Goal: Task Accomplishment & Management: Manage account settings

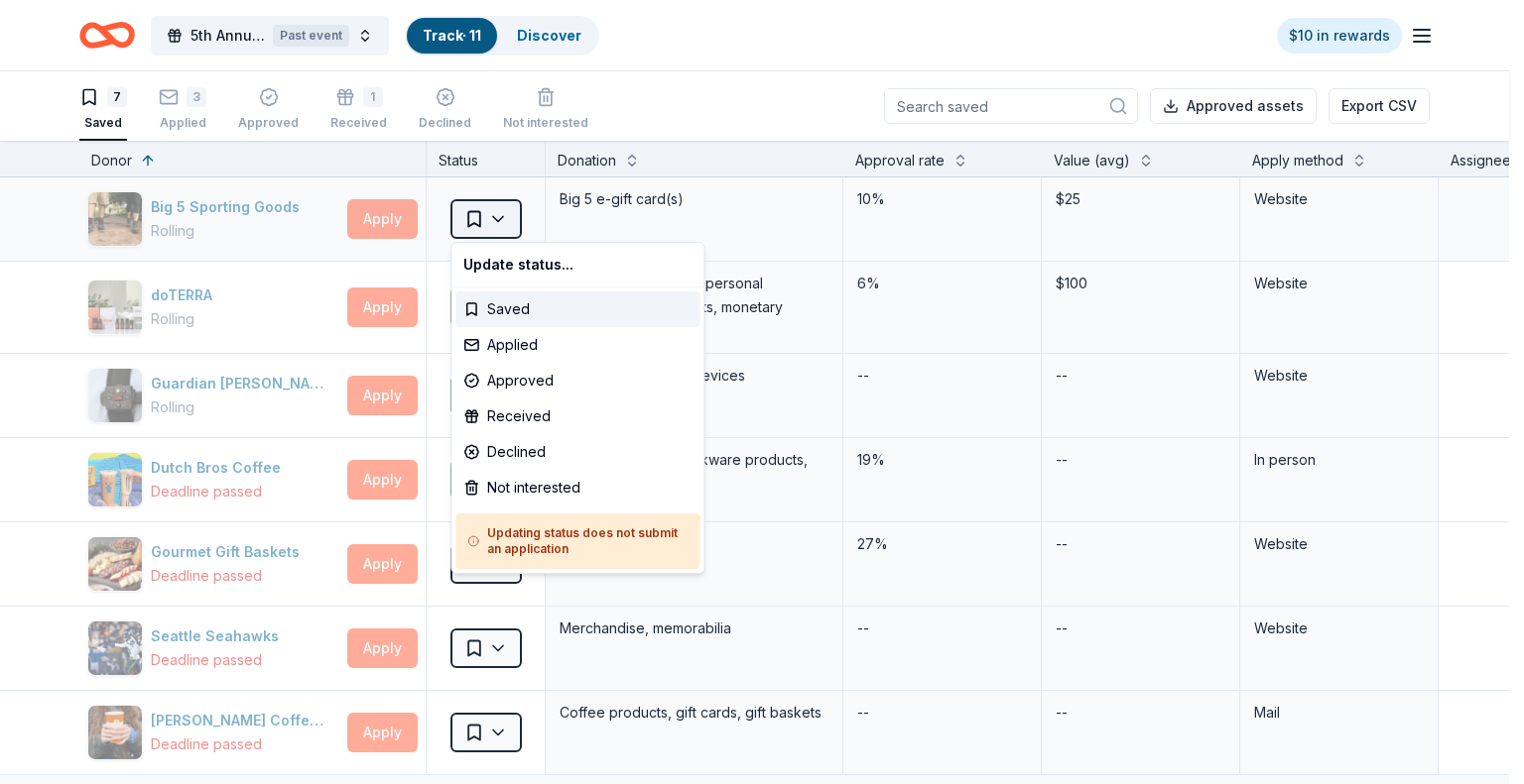
click at [503, 217] on html "5th Annual Fall Fundraiser Past event Track · 11 Discover $10 in rewards 7 Save…" at bounding box center [762, 392] width 1524 height 784
click at [511, 418] on div "Received" at bounding box center [577, 417] width 245 height 36
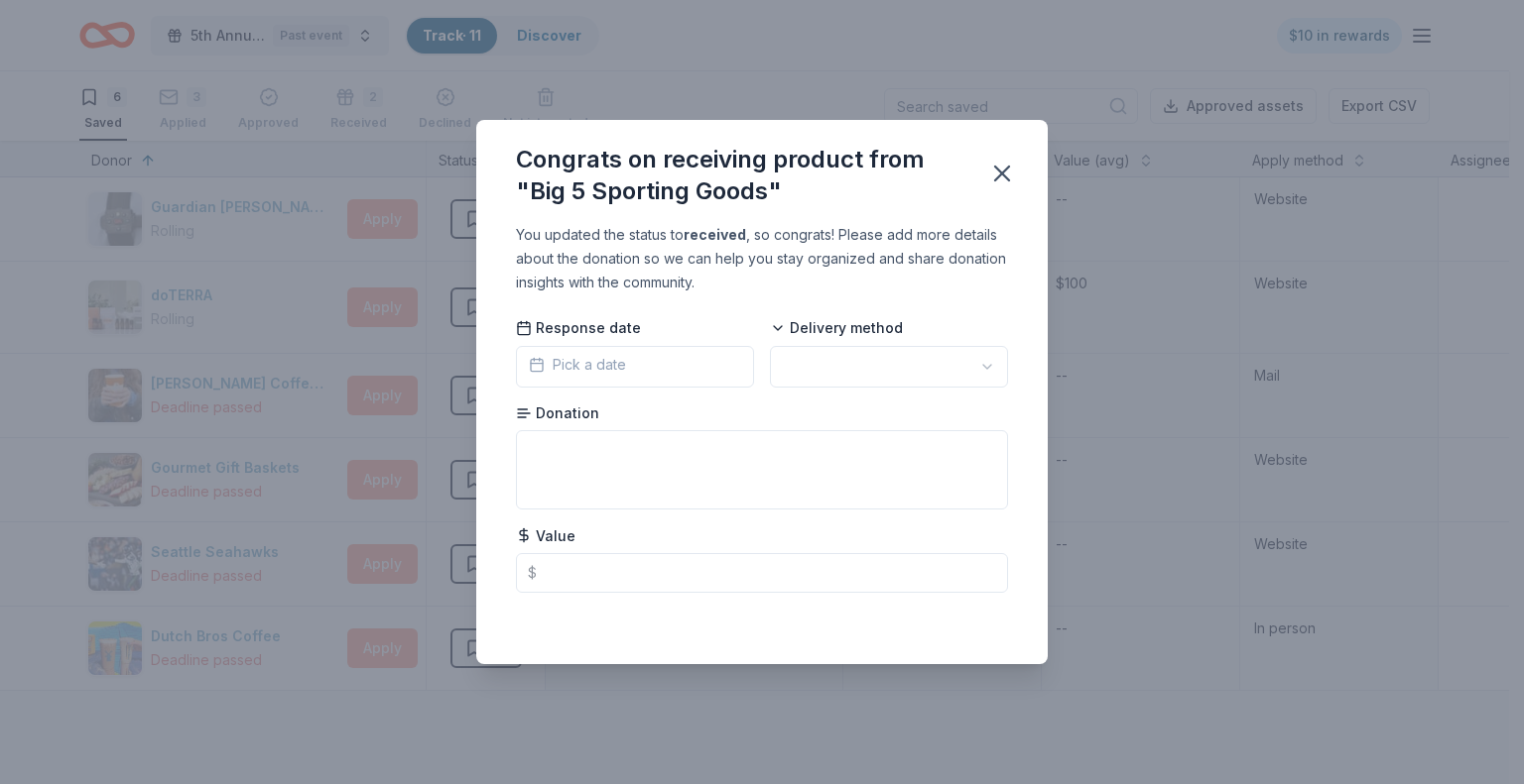
click at [640, 360] on button "Pick a date" at bounding box center [635, 367] width 239 height 42
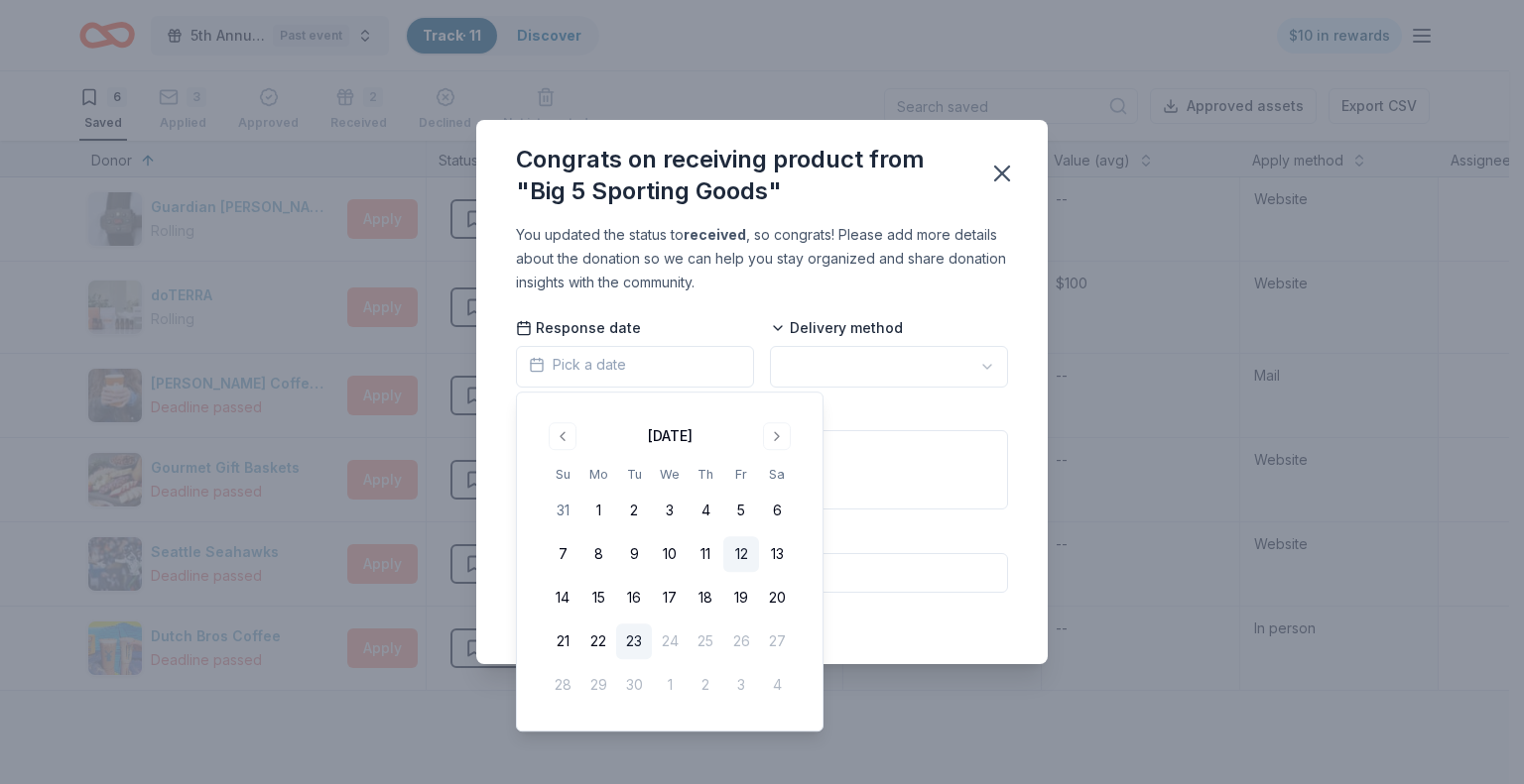
click at [741, 551] on button "12" at bounding box center [742, 555] width 36 height 36
click at [987, 364] on html "5th Annual Fall Fundraiser Past event Track · 11 Discover $10 in rewards 6 Save…" at bounding box center [762, 392] width 1524 height 784
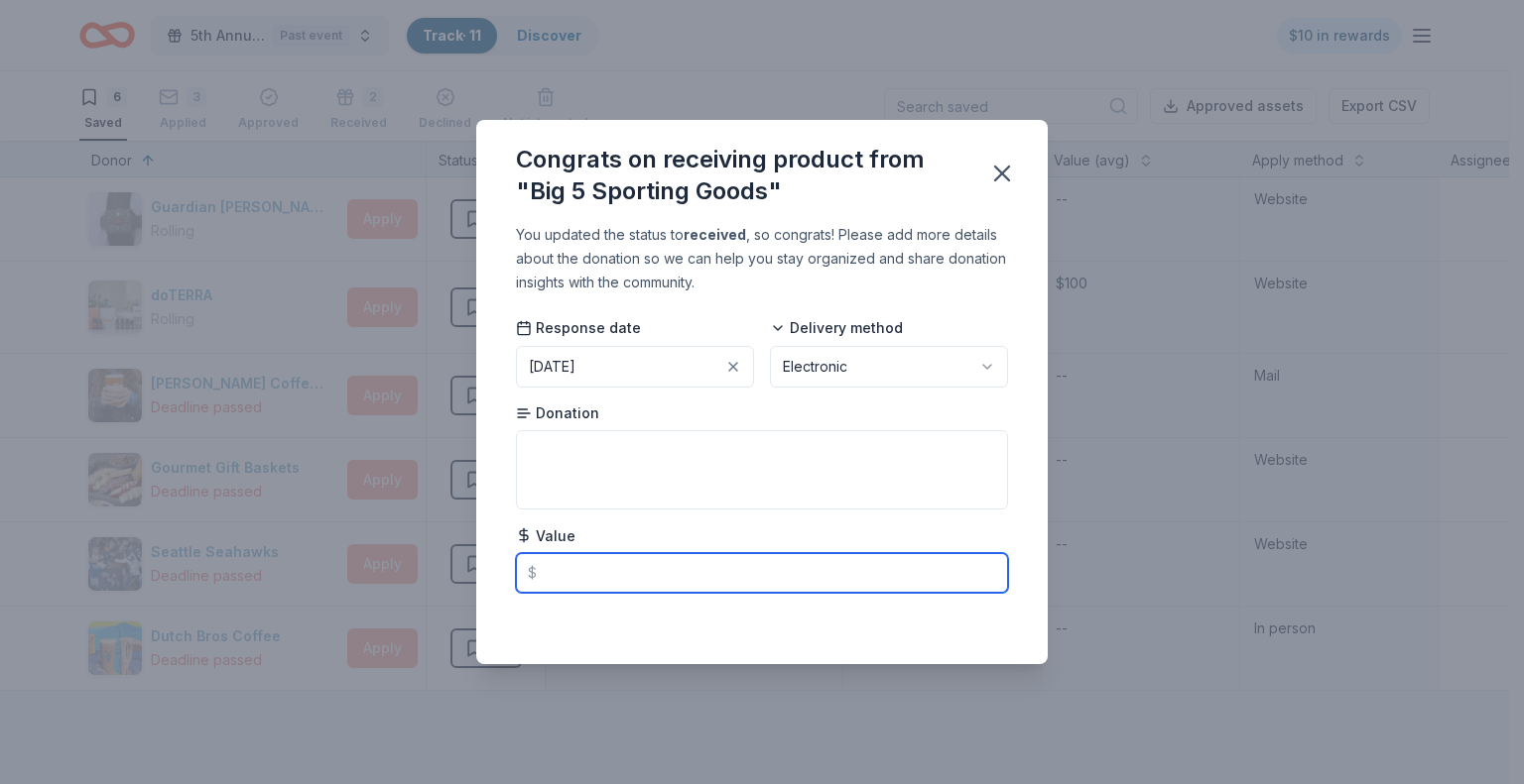
click at [576, 583] on input "text" at bounding box center [762, 574] width 492 height 40
type input "25.00"
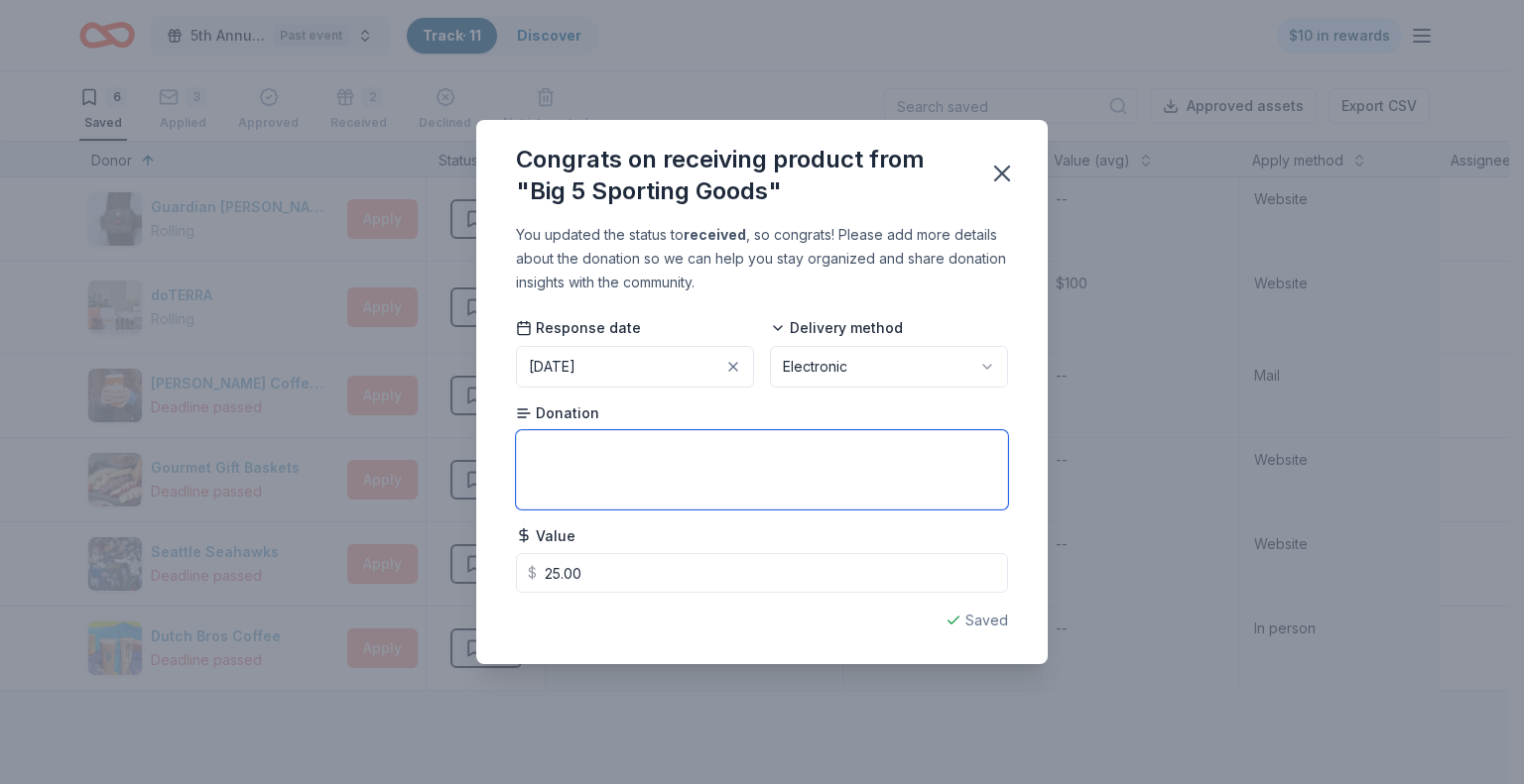
click at [572, 444] on textarea at bounding box center [762, 470] width 492 height 80
click at [523, 452] on textarea "gift card" at bounding box center [762, 470] width 492 height 80
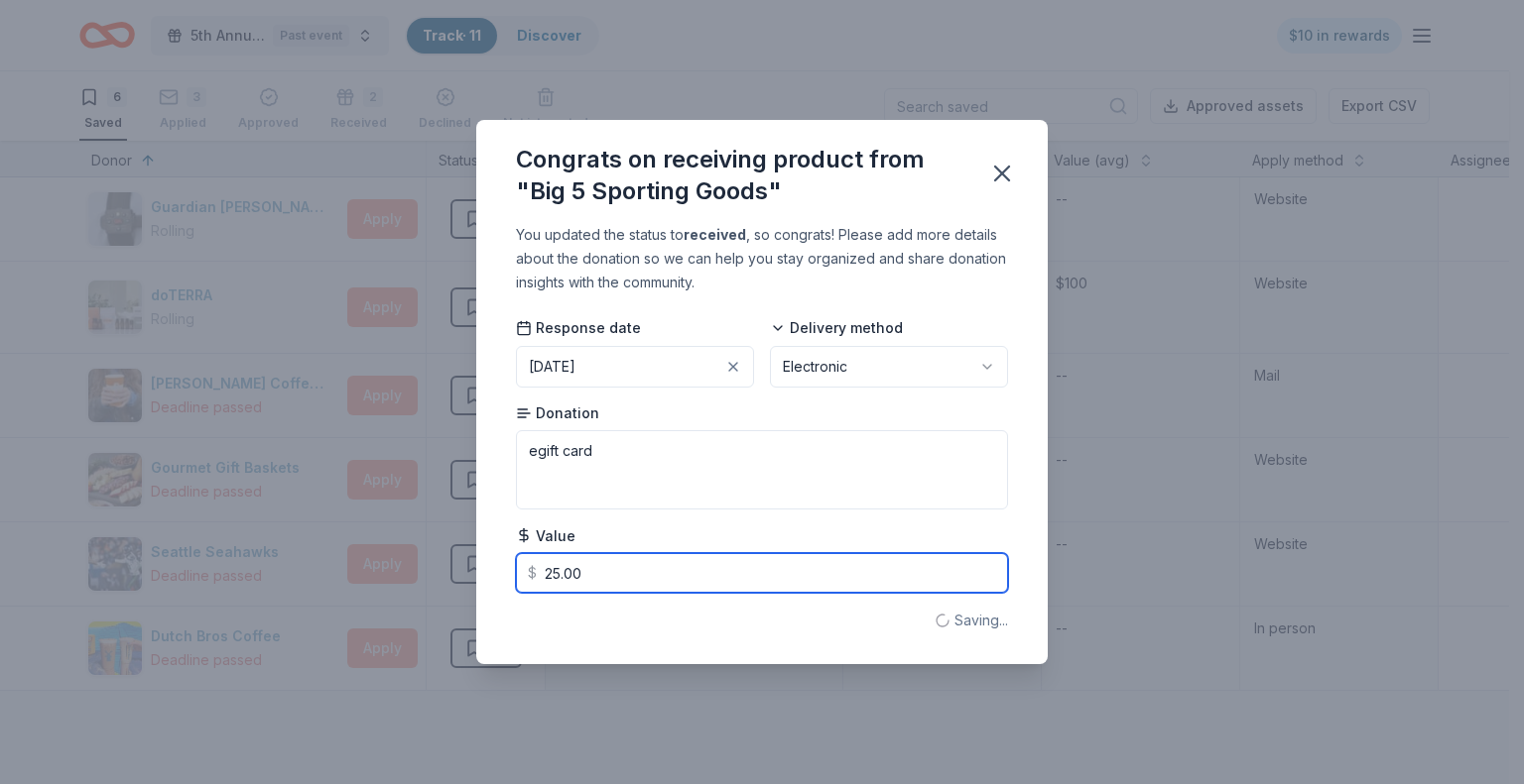
type textarea "e-gift card"
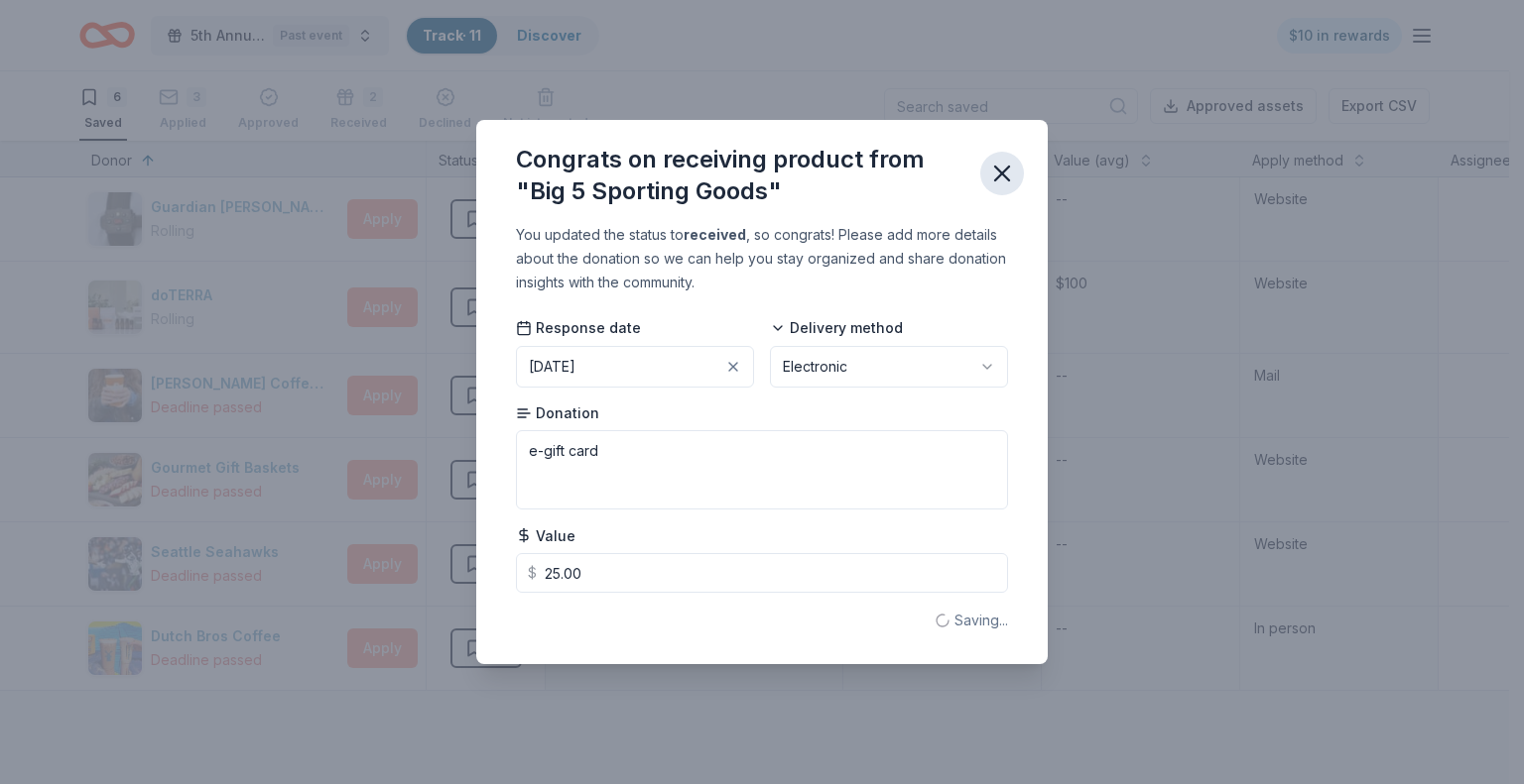
click at [1002, 165] on icon "button" at bounding box center [1002, 174] width 28 height 28
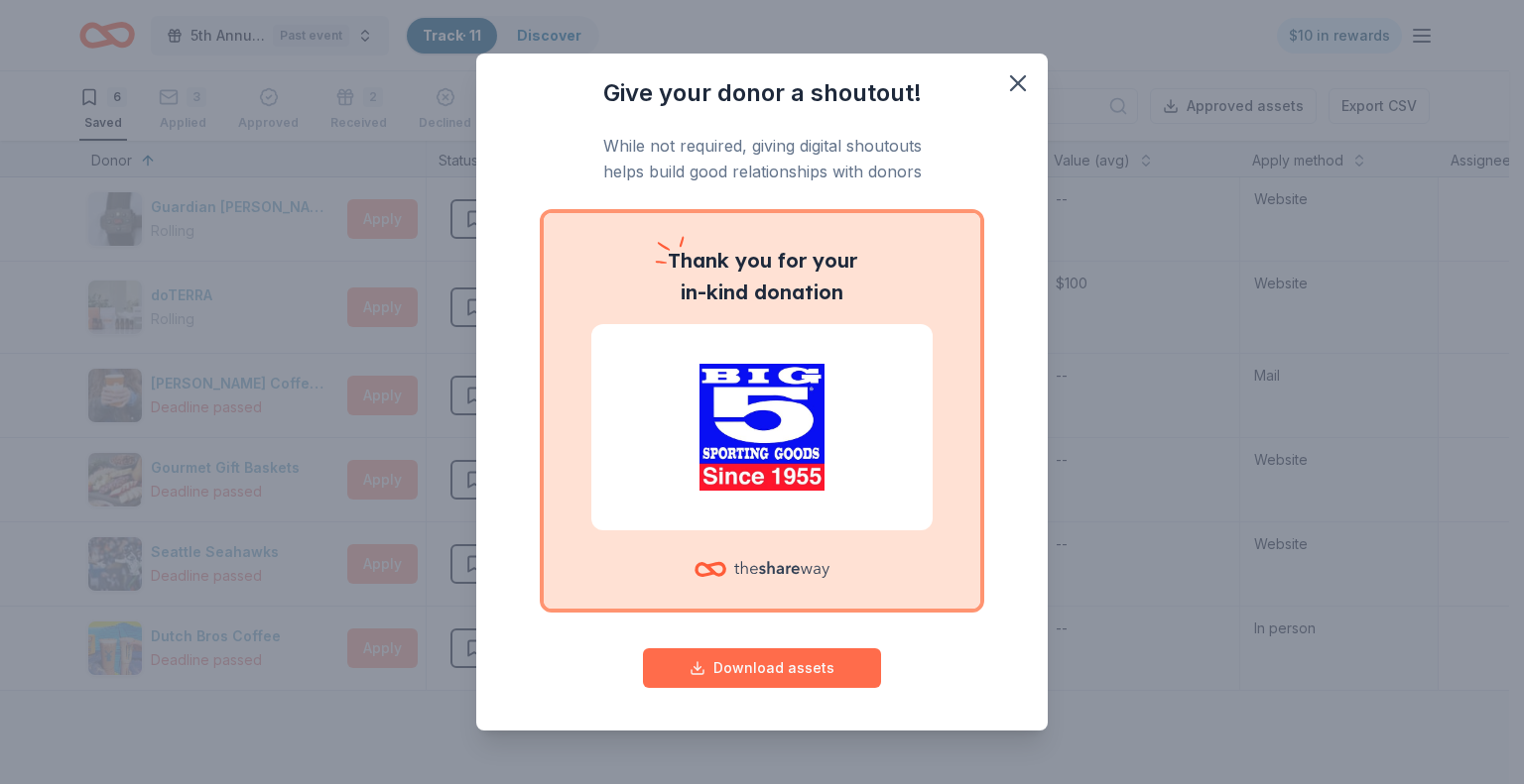
click at [742, 657] on button "Download assets" at bounding box center [762, 668] width 239 height 40
click at [1011, 80] on icon "button" at bounding box center [1018, 84] width 14 height 14
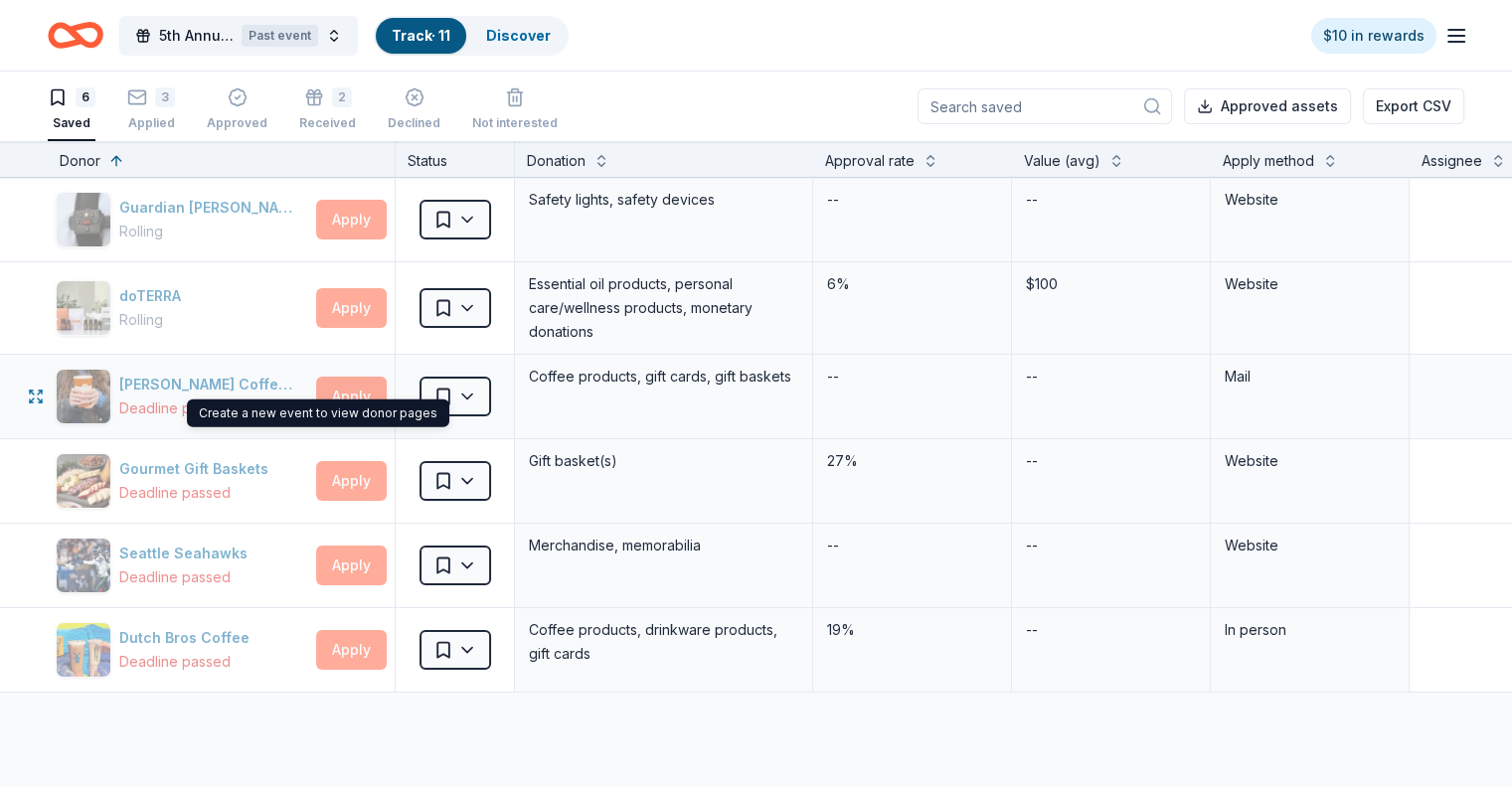
scroll to position [99, 0]
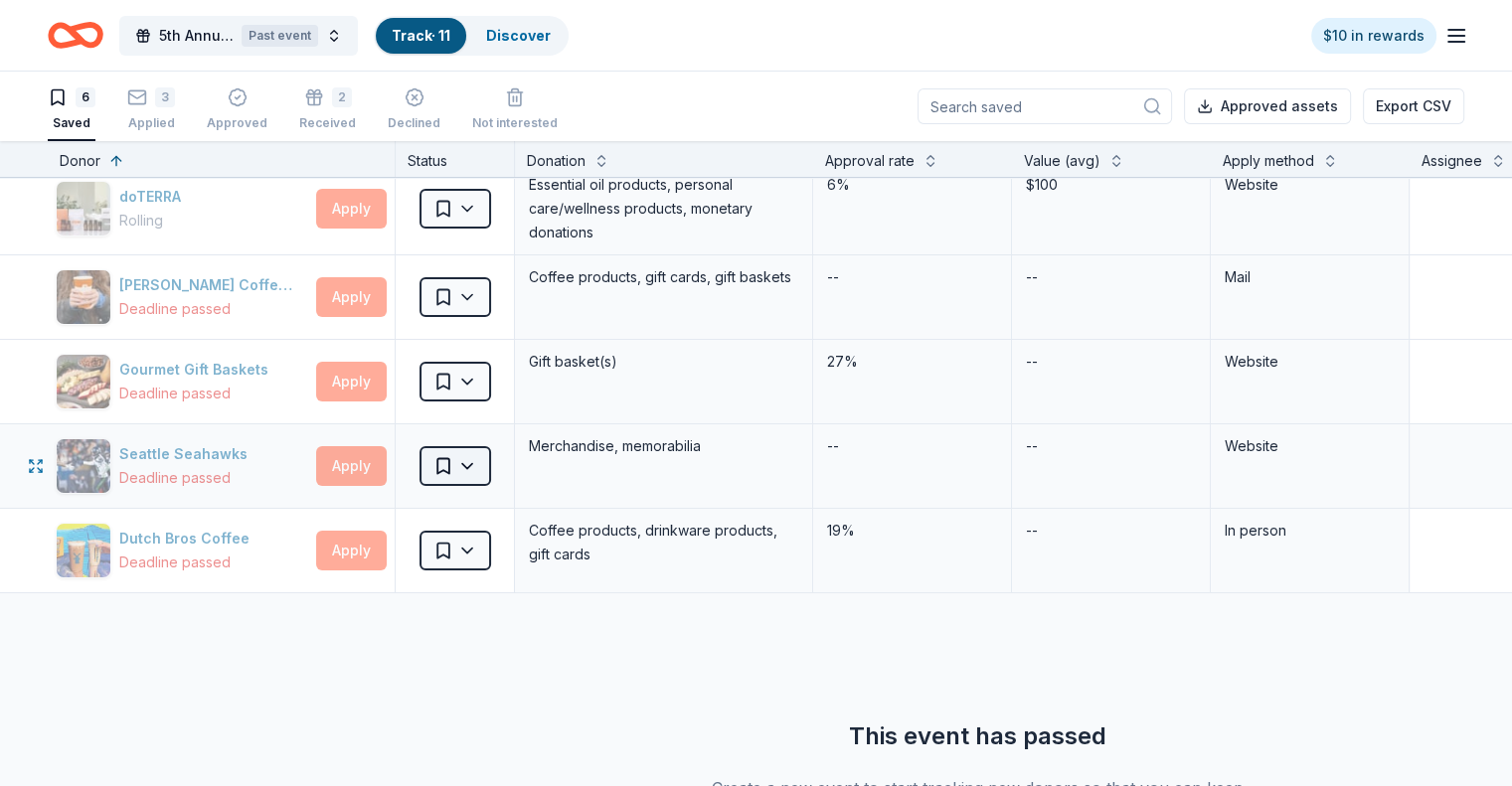
click at [499, 463] on html "5th Annual Fall Fundraiser Past event Track · 11 Discover $10 in rewards 6 Save…" at bounding box center [756, 393] width 1512 height 786
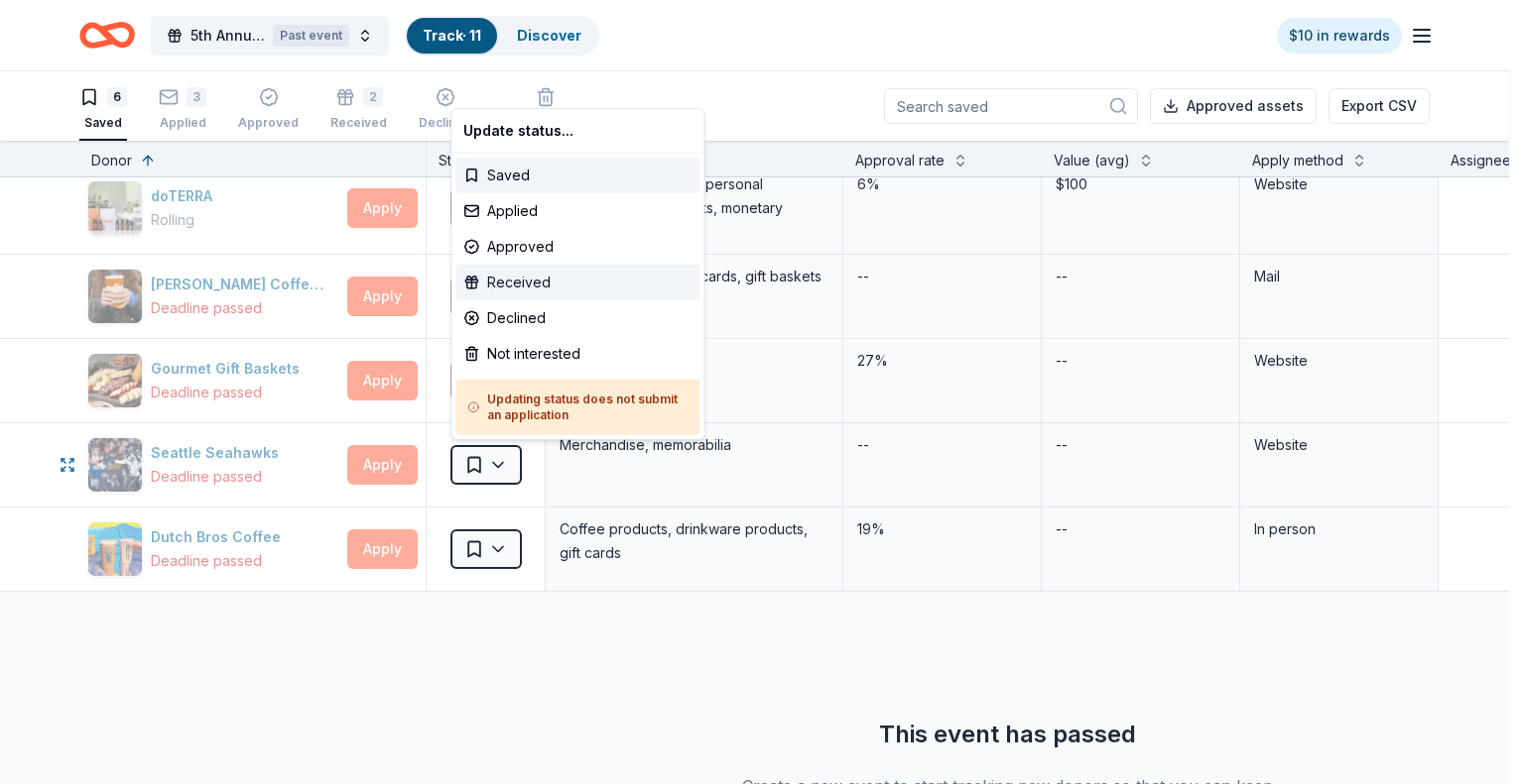
click at [514, 282] on div "Received" at bounding box center [577, 282] width 245 height 36
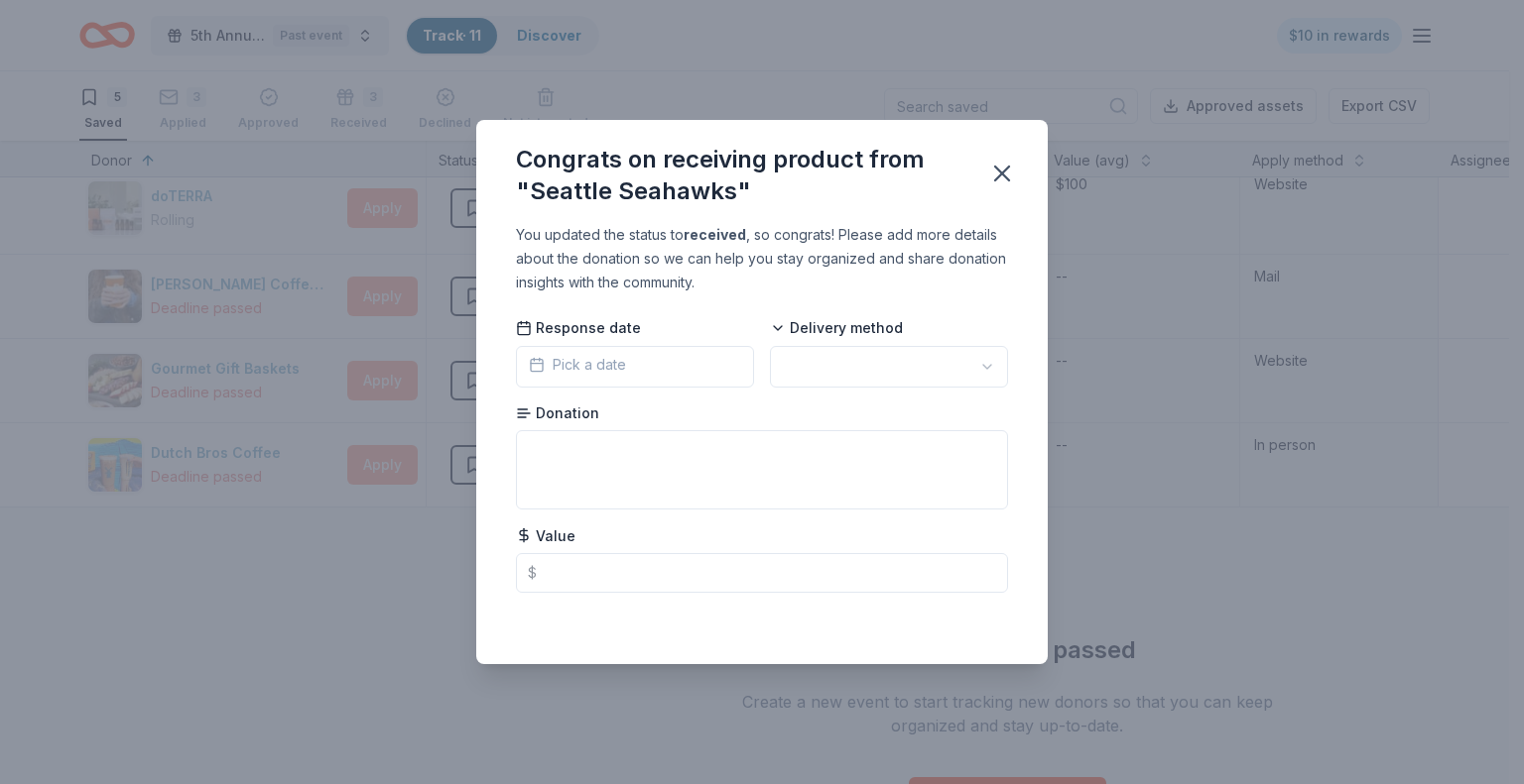
click at [691, 368] on button "Pick a date" at bounding box center [635, 367] width 239 height 42
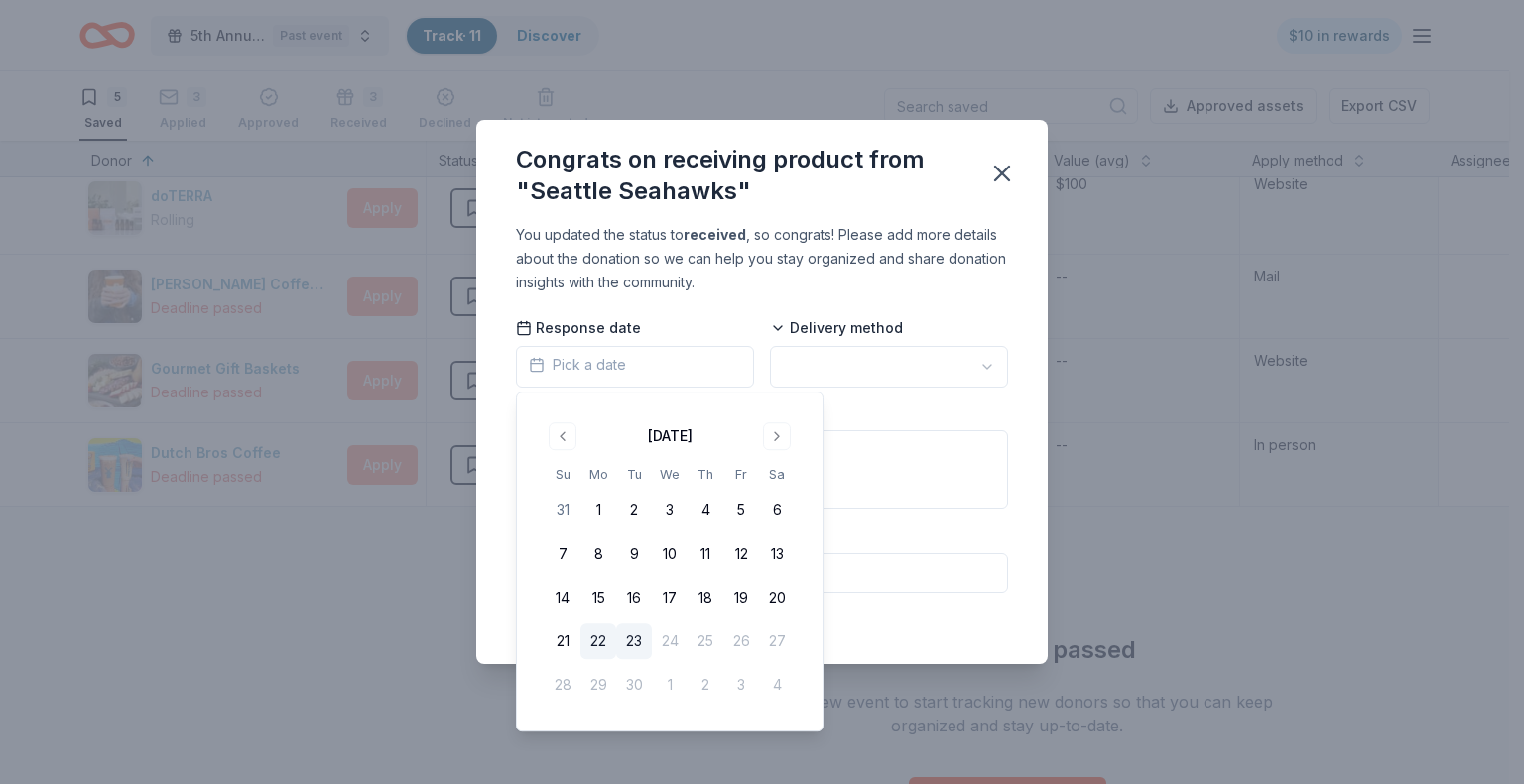
click at [597, 643] on button "22" at bounding box center [599, 641] width 36 height 36
click at [934, 371] on html "5th Annual Fall Fundraiser Past event Track · 11 Discover $10 in rewards 5 Save…" at bounding box center [762, 392] width 1524 height 784
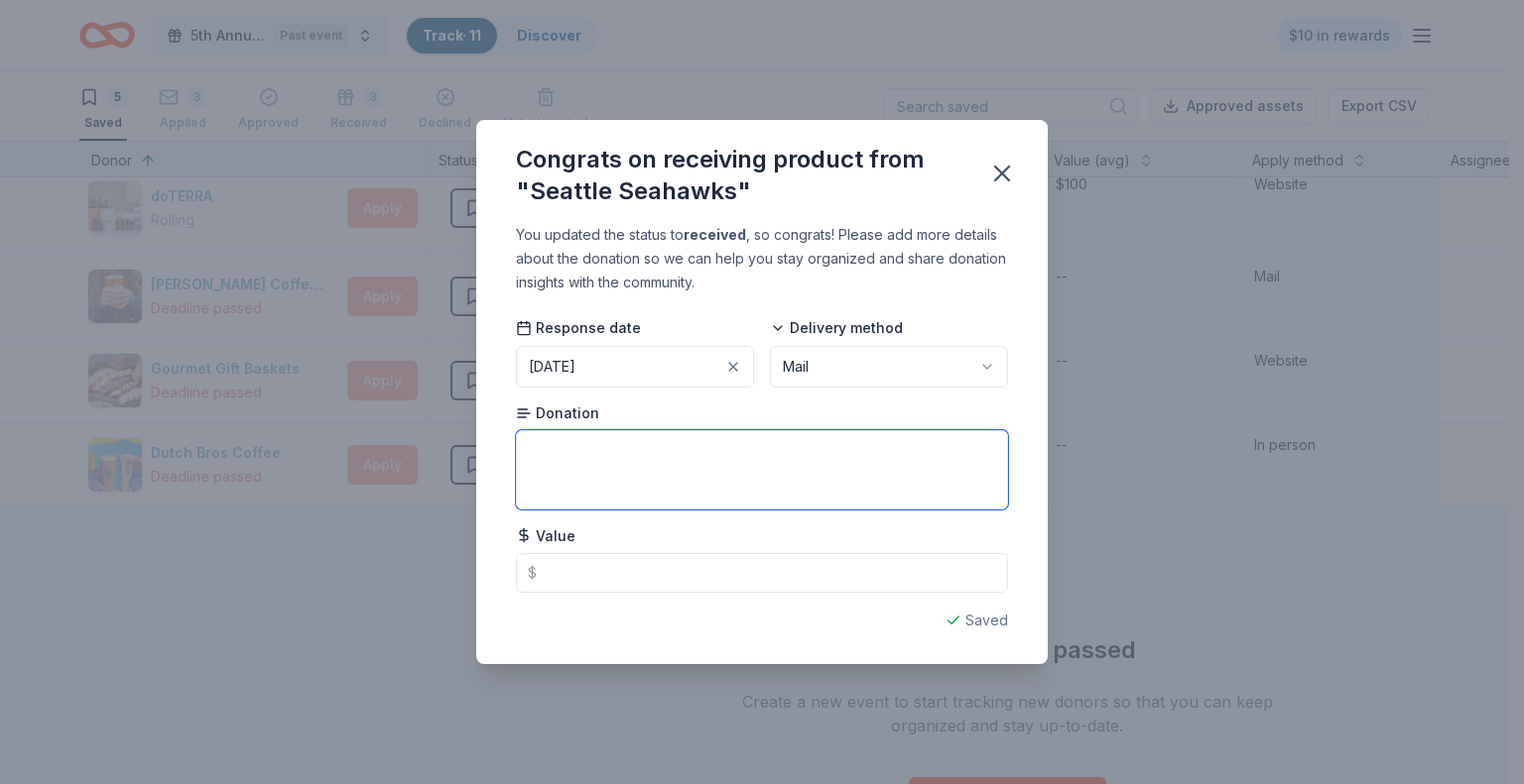
click at [652, 474] on textarea at bounding box center [762, 470] width 492 height 80
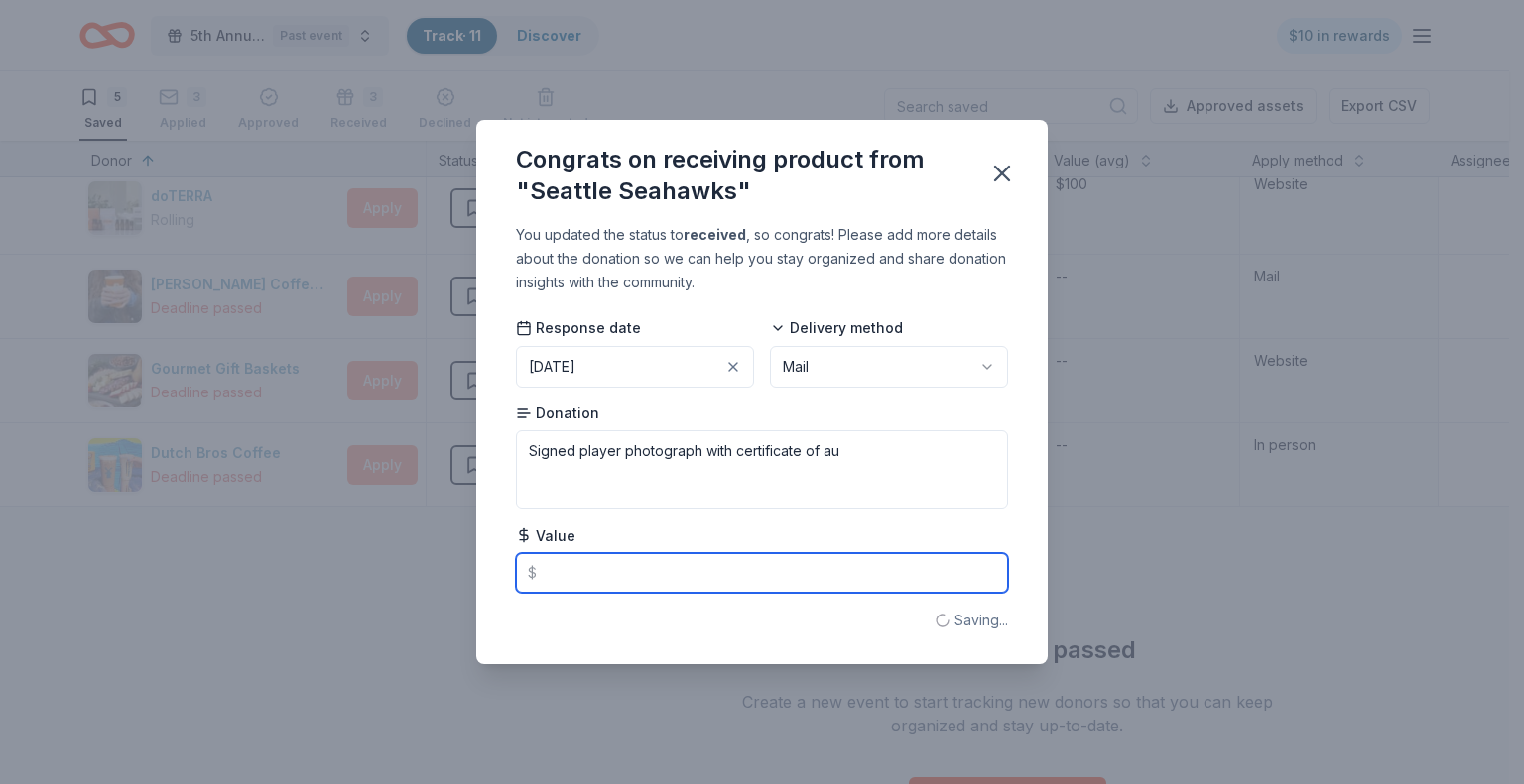
type textarea "Signed player photograph with certificate of authenticity"
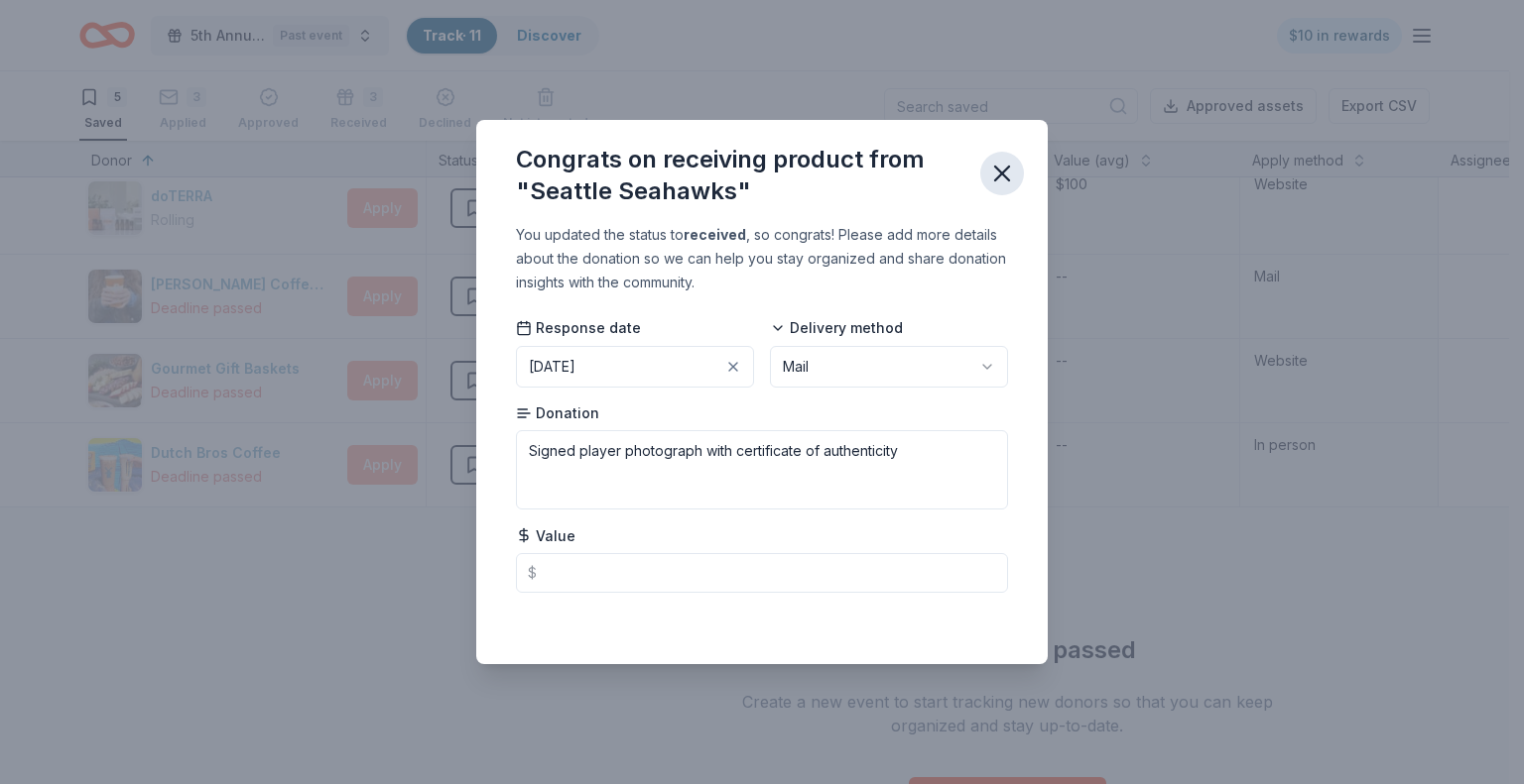
click at [994, 179] on icon "button" at bounding box center [1002, 174] width 28 height 28
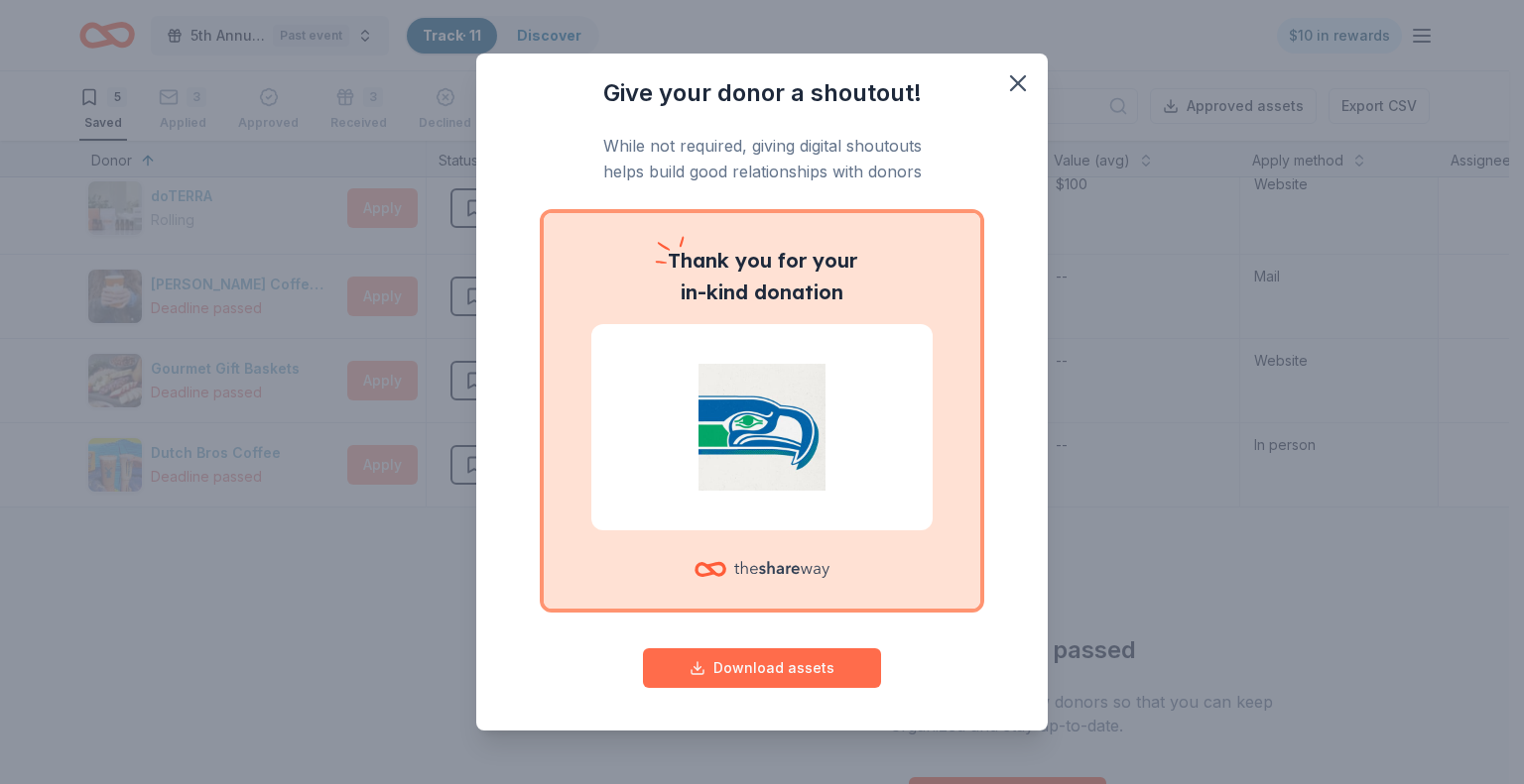
click at [767, 662] on button "Download assets" at bounding box center [762, 668] width 239 height 40
click at [1004, 76] on icon "button" at bounding box center [1018, 84] width 28 height 28
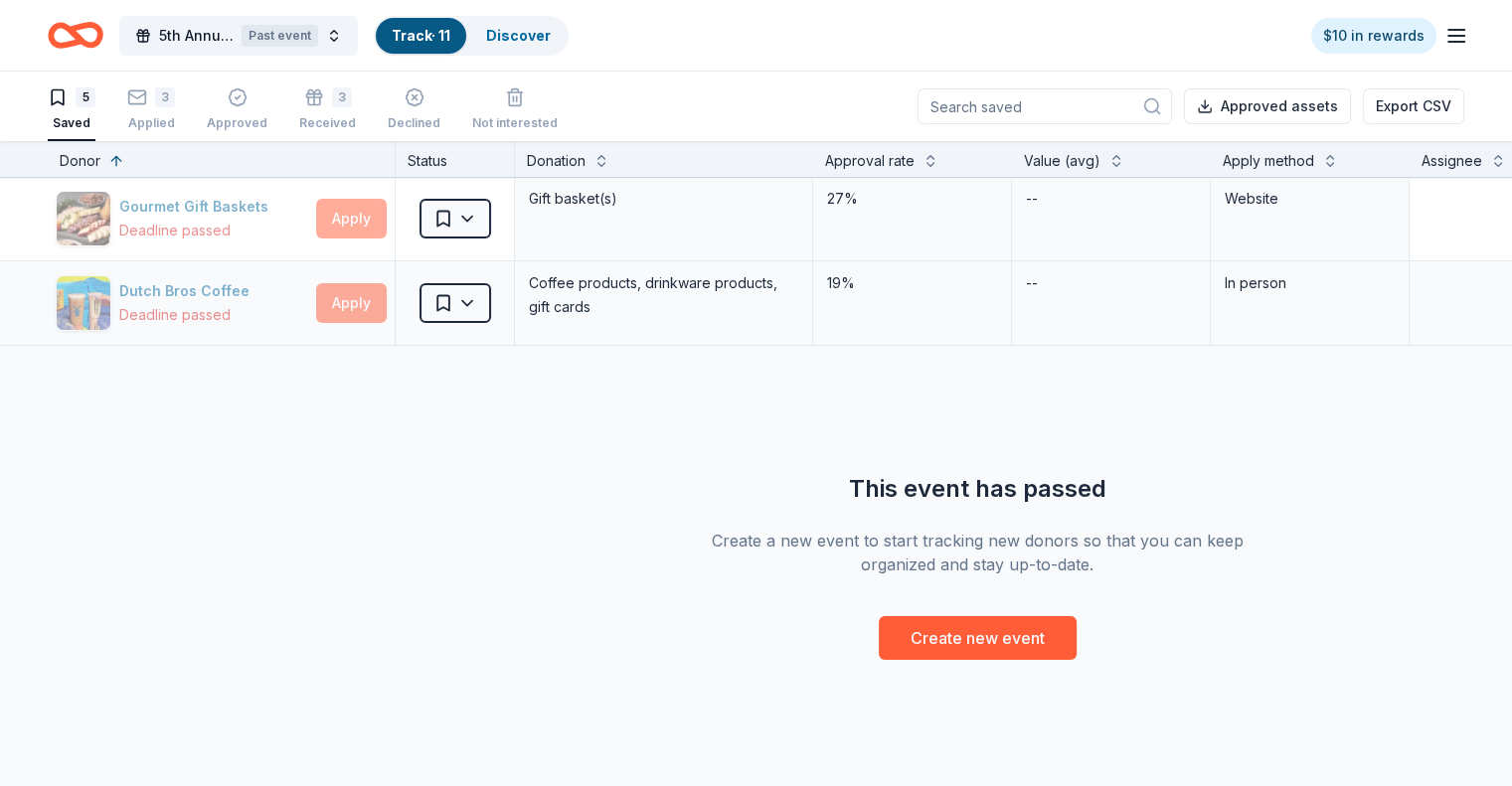
scroll to position [0, 0]
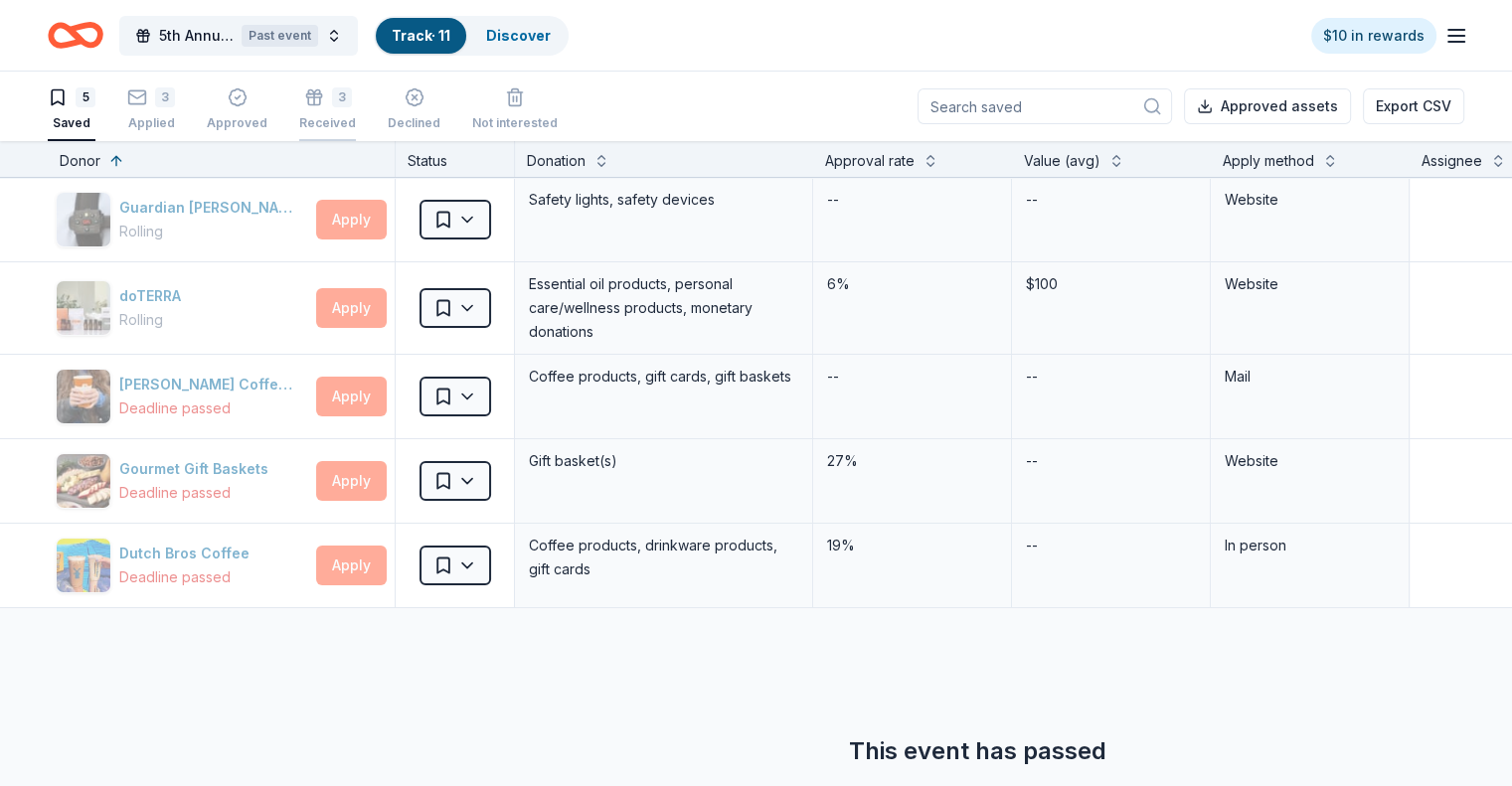
click at [355, 97] on div "3" at bounding box center [327, 88] width 57 height 20
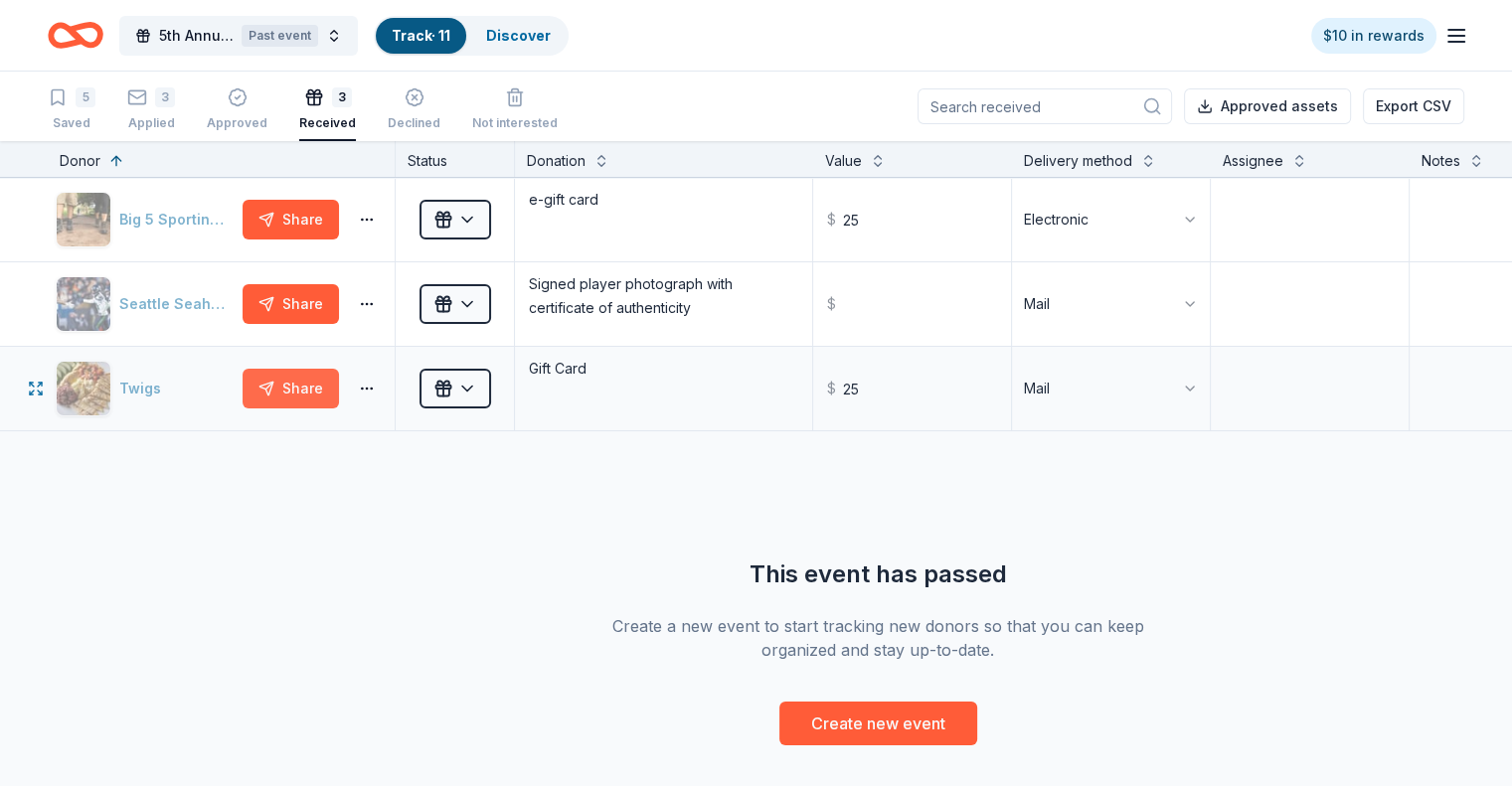
click at [339, 390] on button "Share" at bounding box center [291, 389] width 96 height 40
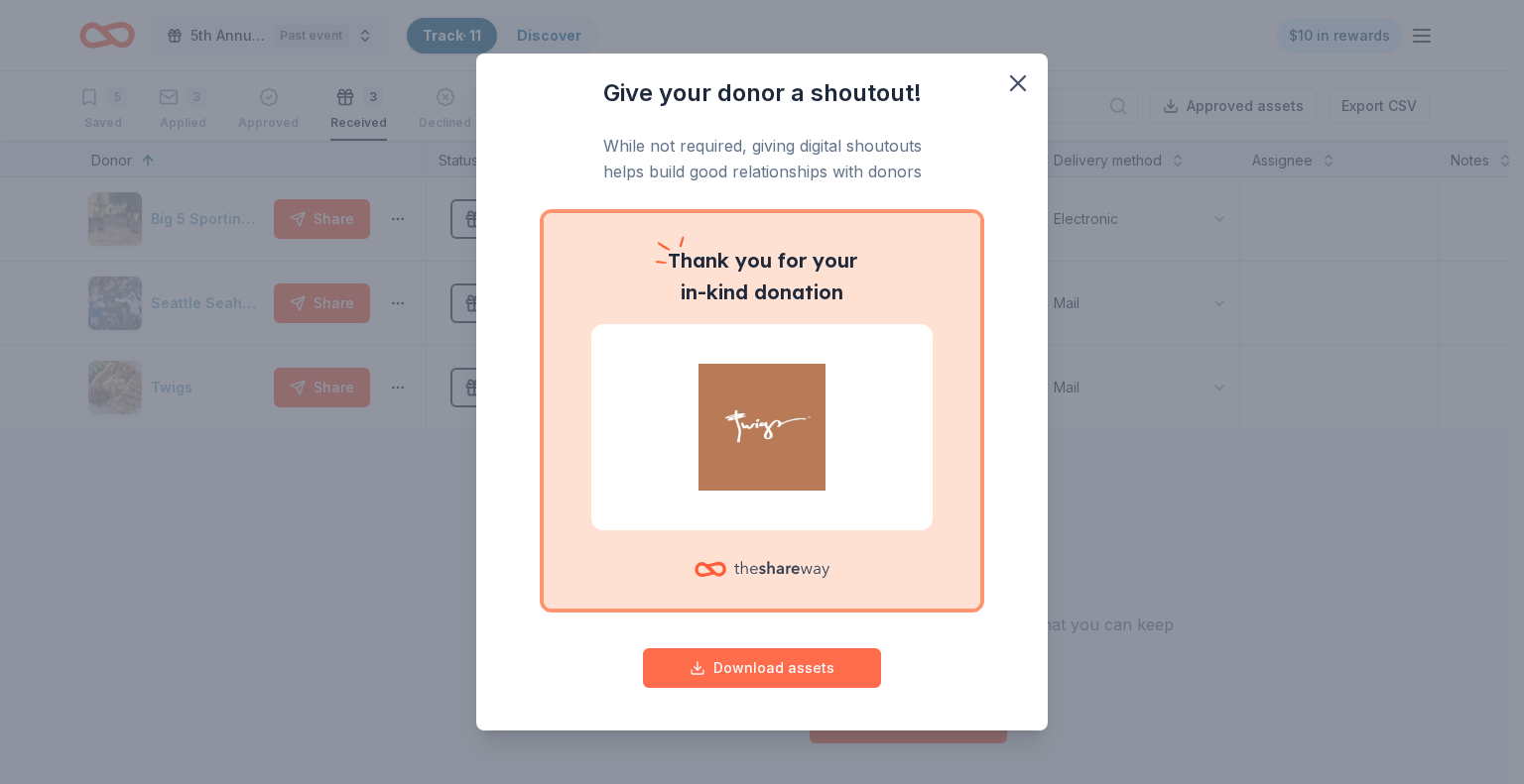
click at [747, 661] on button "Download assets" at bounding box center [762, 668] width 239 height 40
click at [1006, 85] on icon "button" at bounding box center [1018, 84] width 28 height 28
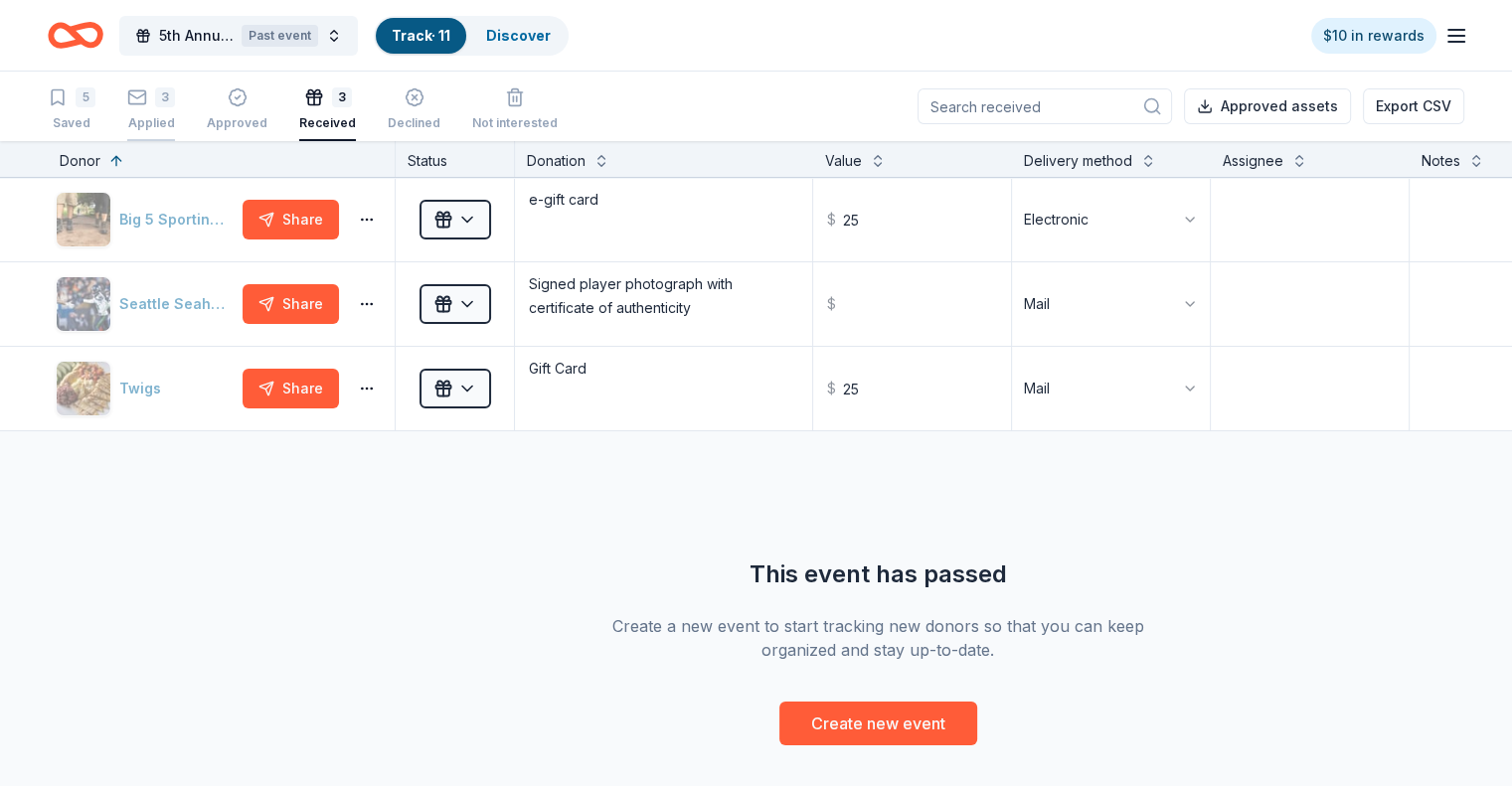
click at [175, 116] on div "Applied" at bounding box center [151, 123] width 48 height 16
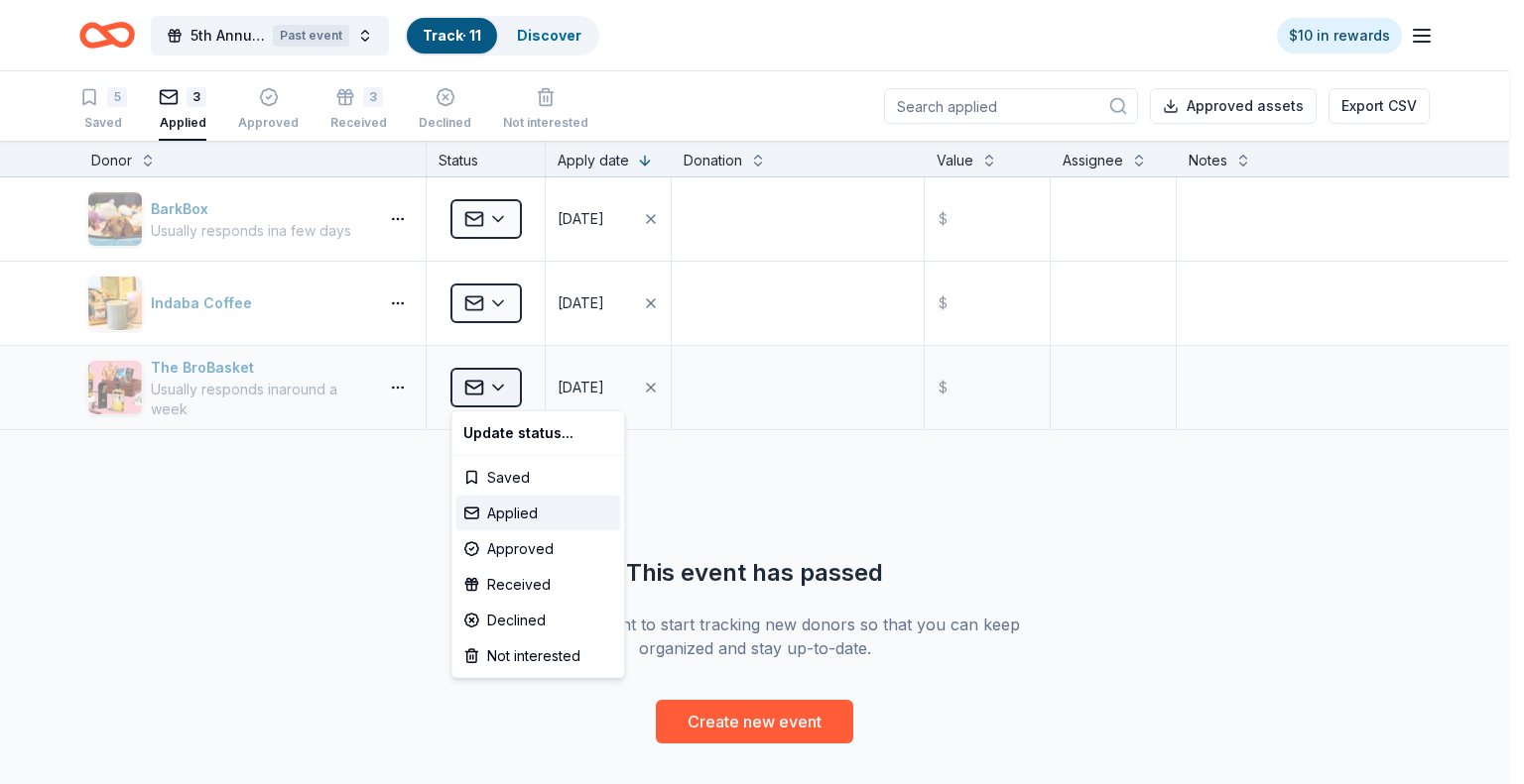
click at [501, 387] on html "5th Annual Fall Fundraiser Past event Track · 11 Discover $10 in rewards 5 Save…" at bounding box center [762, 392] width 1524 height 784
click at [517, 584] on div "Received" at bounding box center [537, 586] width 165 height 36
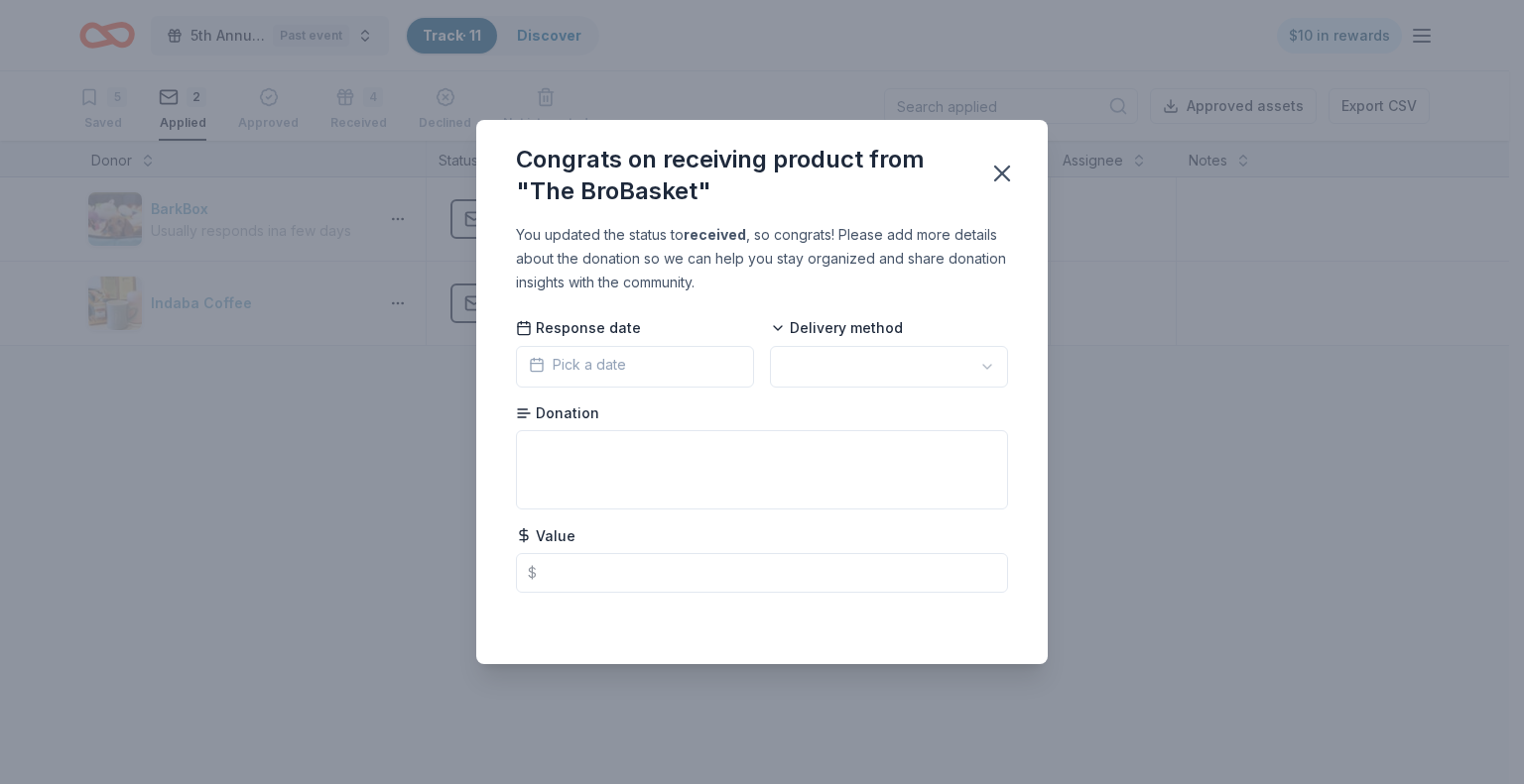
click at [604, 362] on span "Pick a date" at bounding box center [577, 365] width 97 height 24
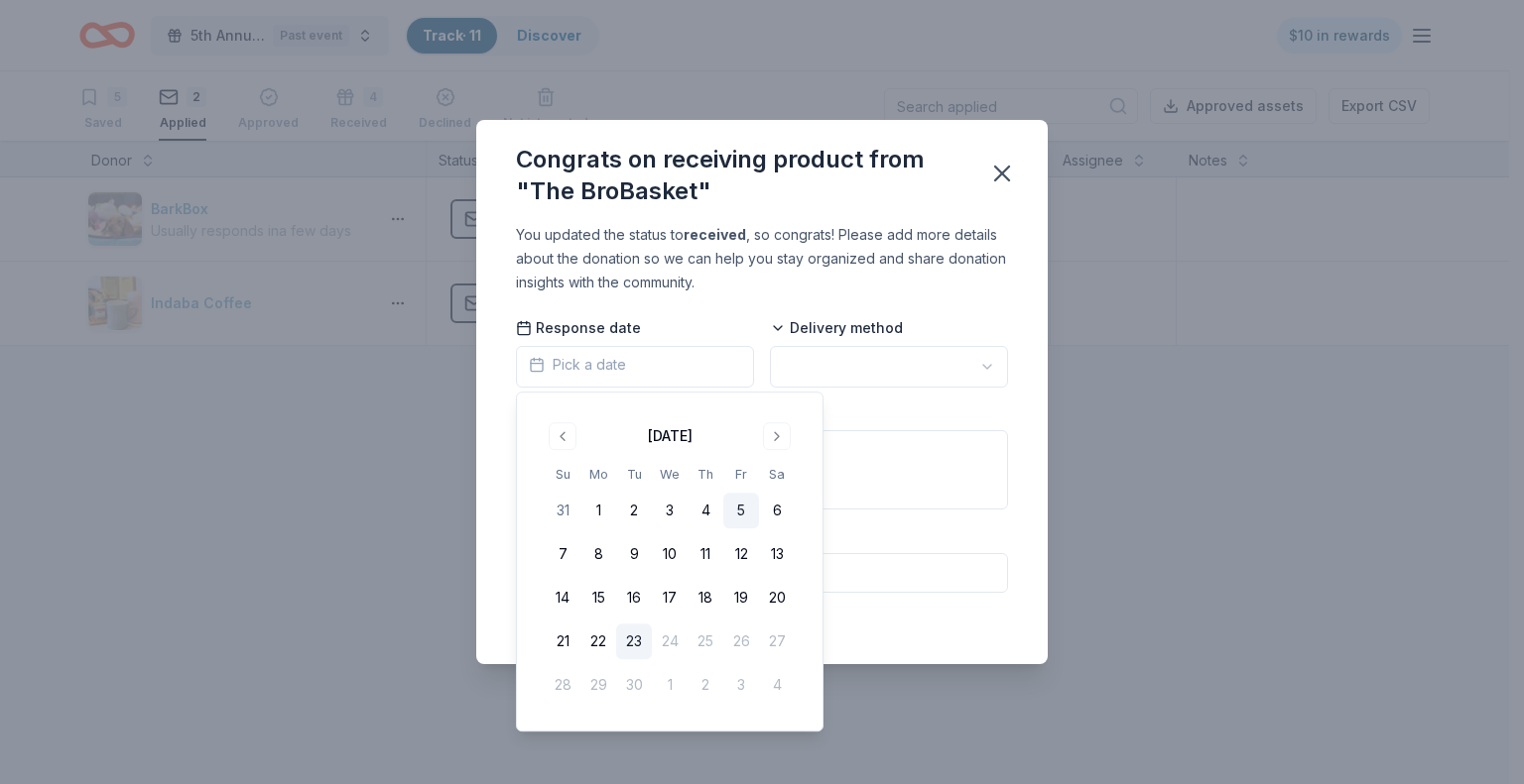
click at [739, 512] on button "5" at bounding box center [742, 511] width 36 height 36
click at [882, 375] on html "5th Annual Fall Fundraiser Past event Track · 11 Discover $10 in rewards 5 Save…" at bounding box center [762, 392] width 1524 height 784
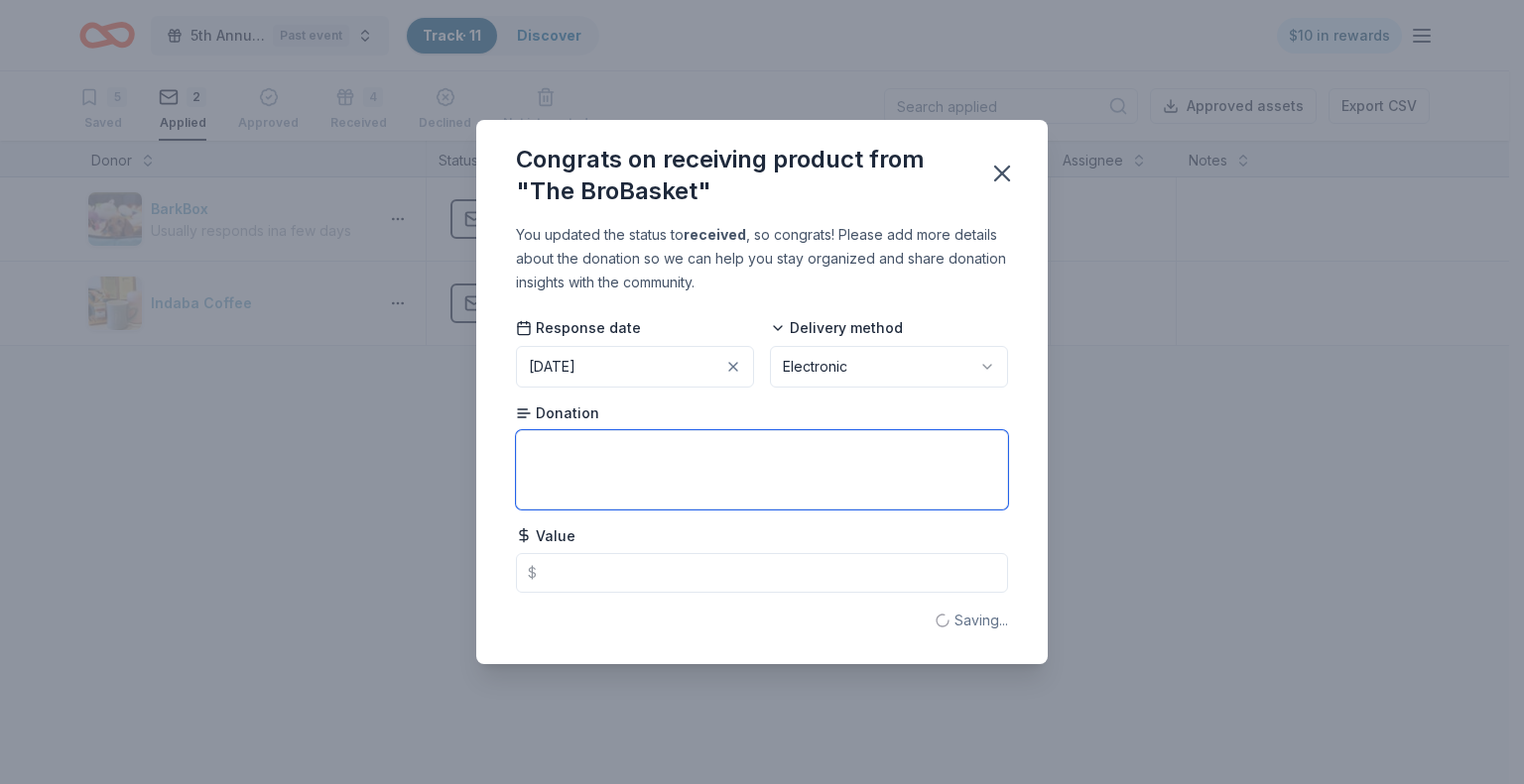
click at [683, 463] on textarea at bounding box center [762, 470] width 492 height 80
type textarea "40% discount on a purchase"
click at [1000, 168] on icon "button" at bounding box center [1002, 174] width 28 height 28
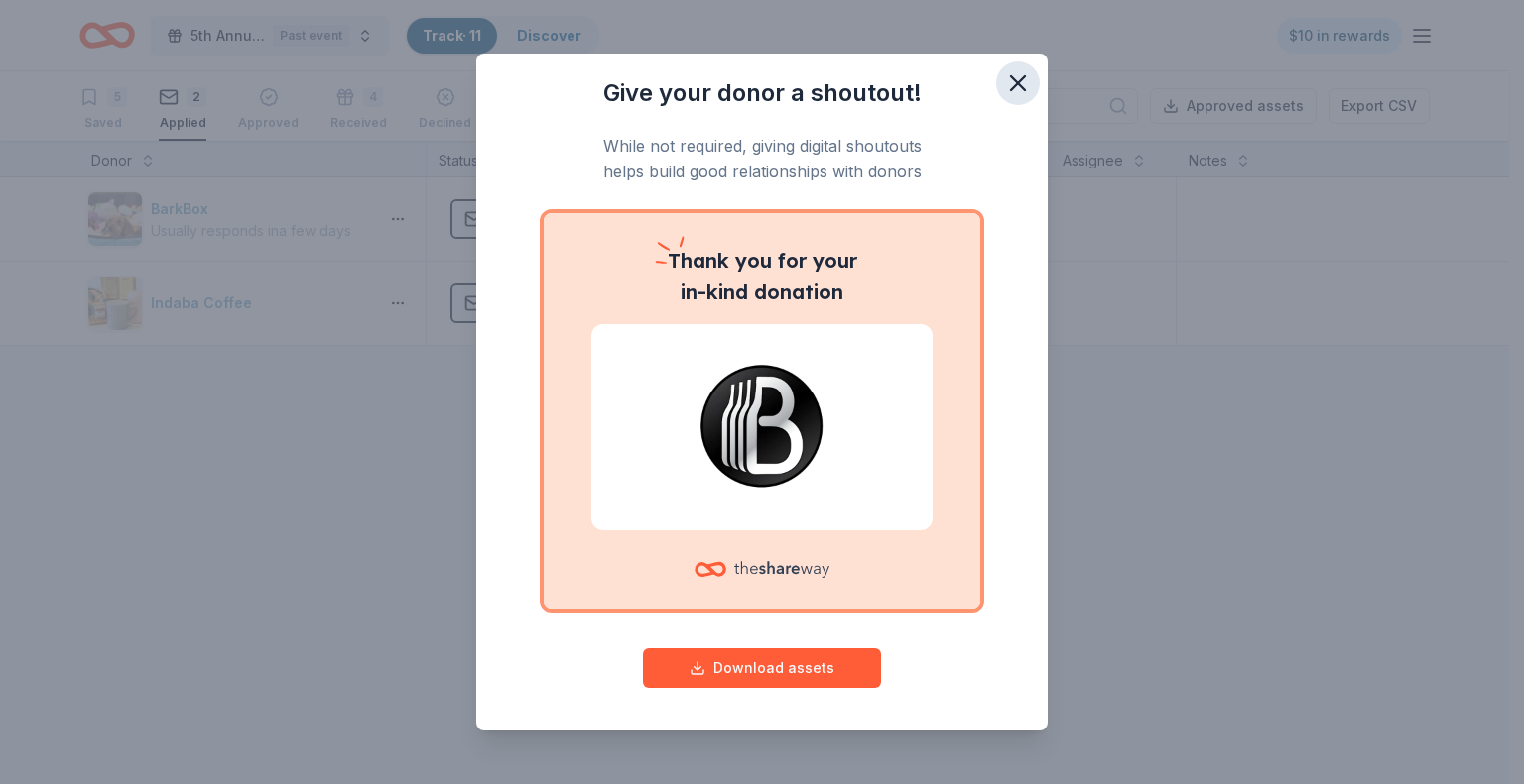
click at [1004, 89] on icon "button" at bounding box center [1018, 84] width 28 height 28
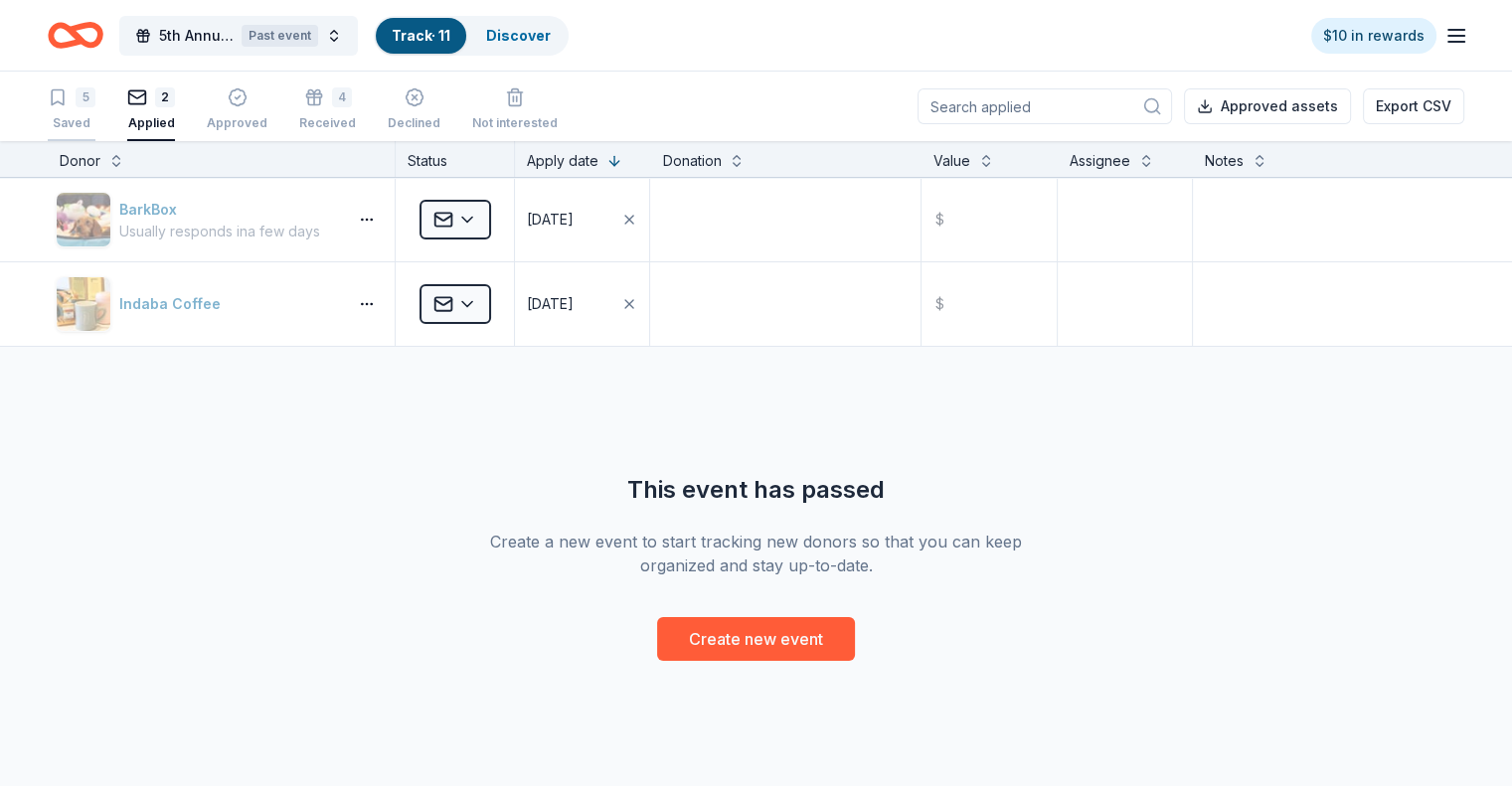
click at [95, 98] on div "5" at bounding box center [86, 97] width 20 height 20
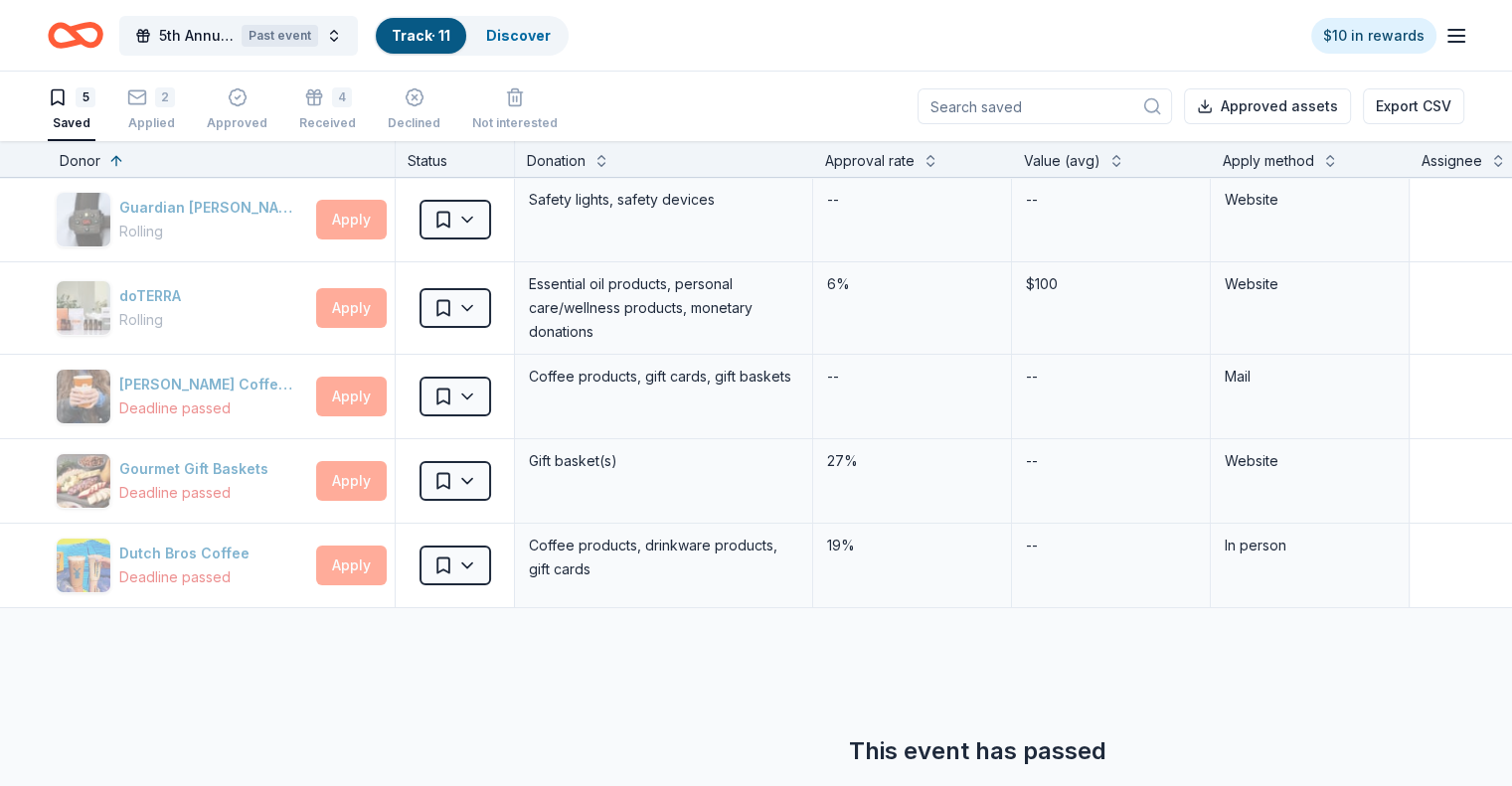
click at [100, 27] on icon "Home" at bounding box center [85, 35] width 31 height 20
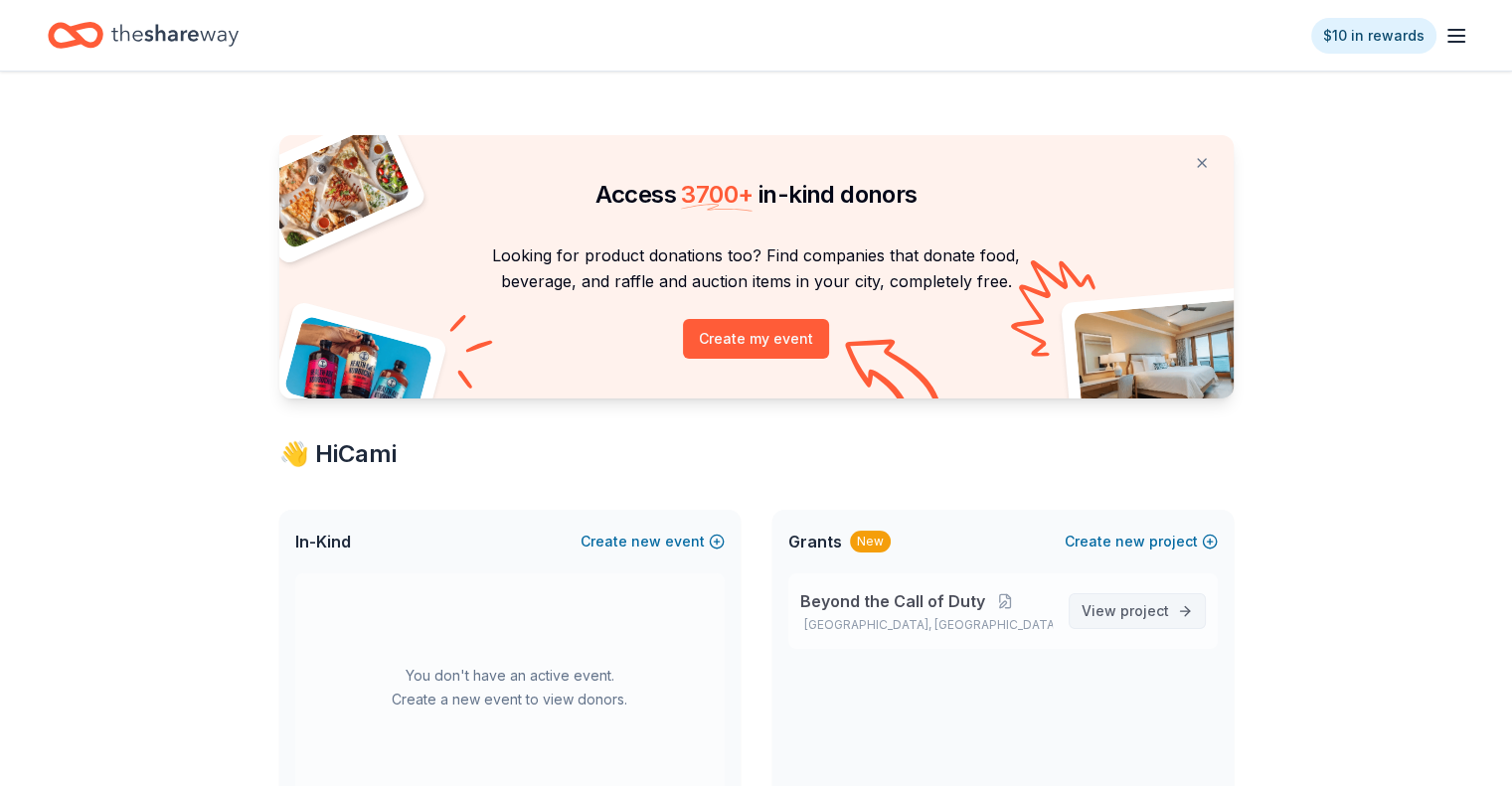
click at [1138, 604] on span "project" at bounding box center [1144, 610] width 49 height 17
